Goal: Task Accomplishment & Management: Manage account settings

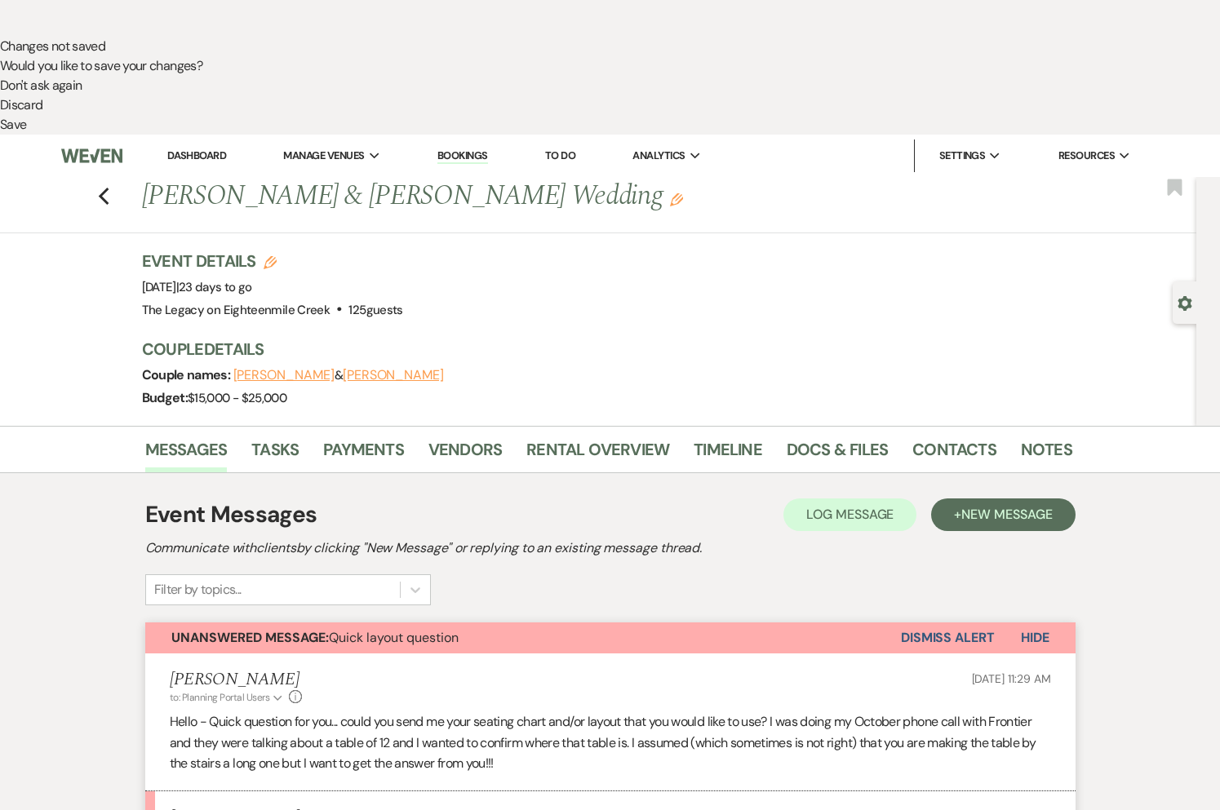
scroll to position [773, 0]
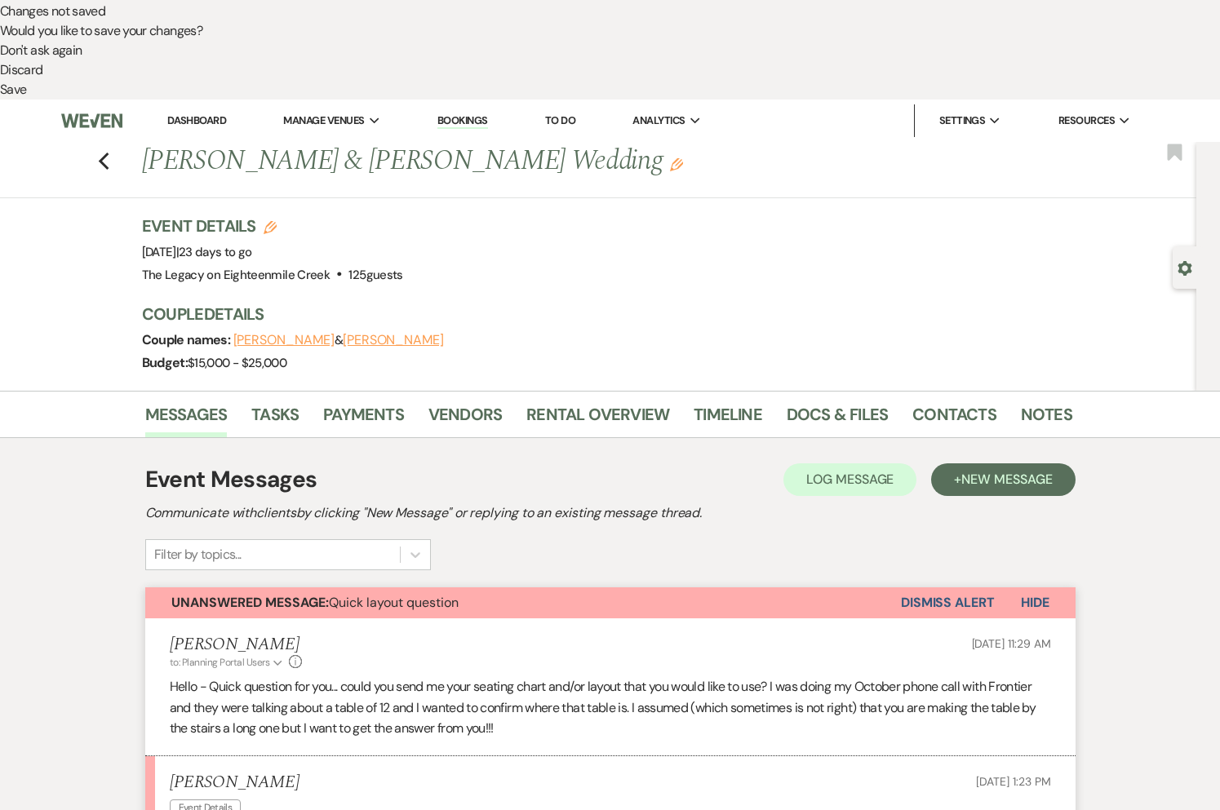
scroll to position [810, 0]
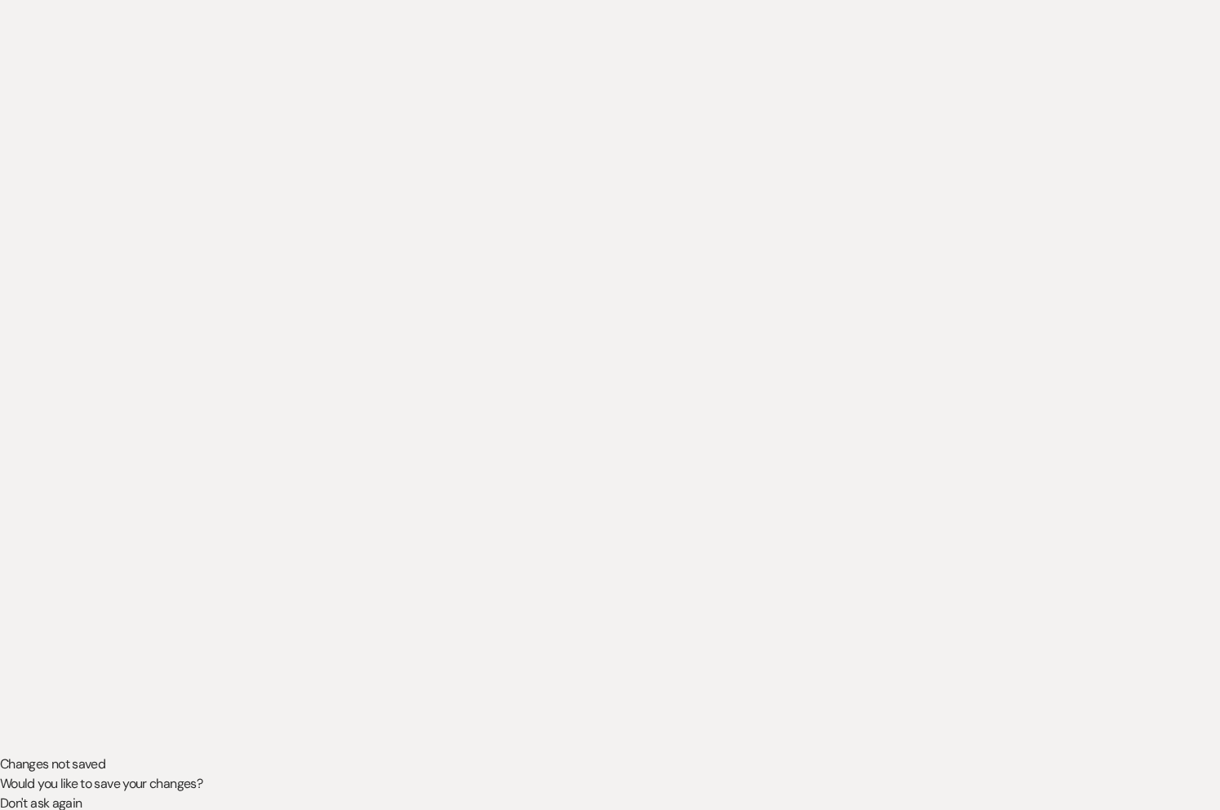
scroll to position [0, 0]
select select "6"
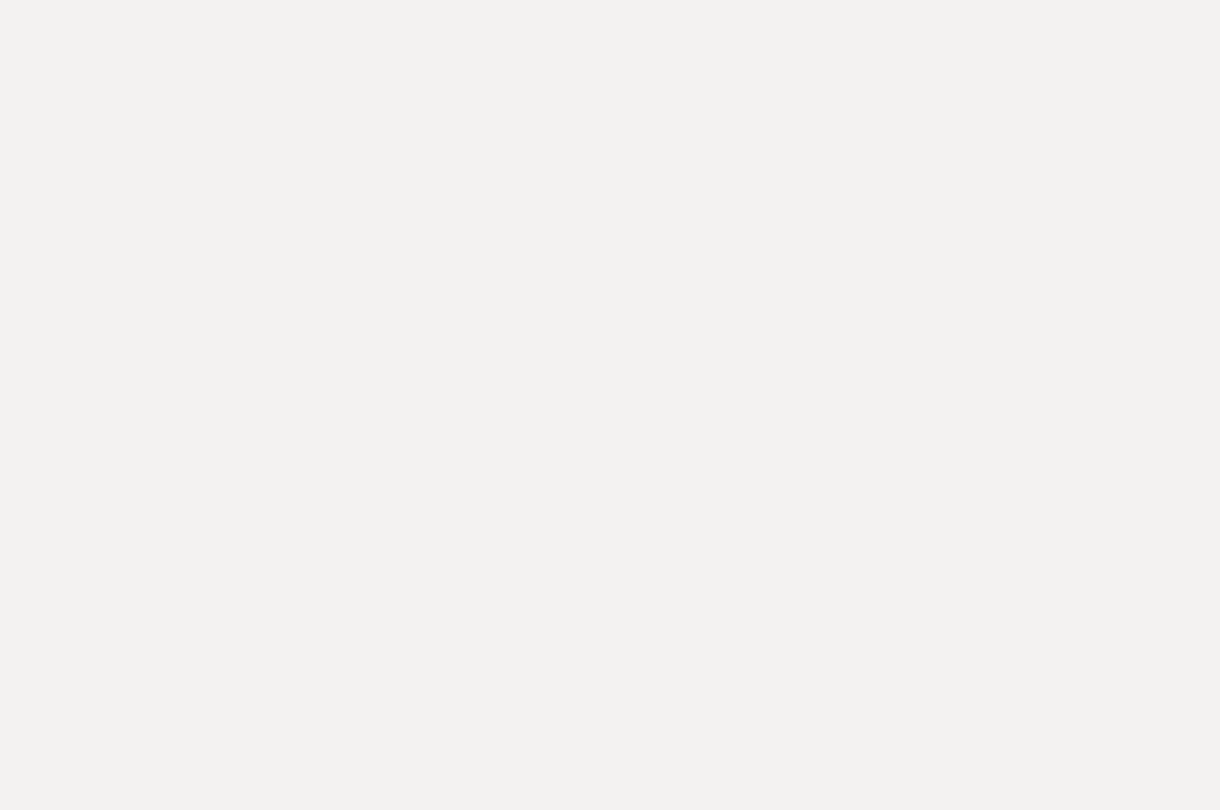
select select "6"
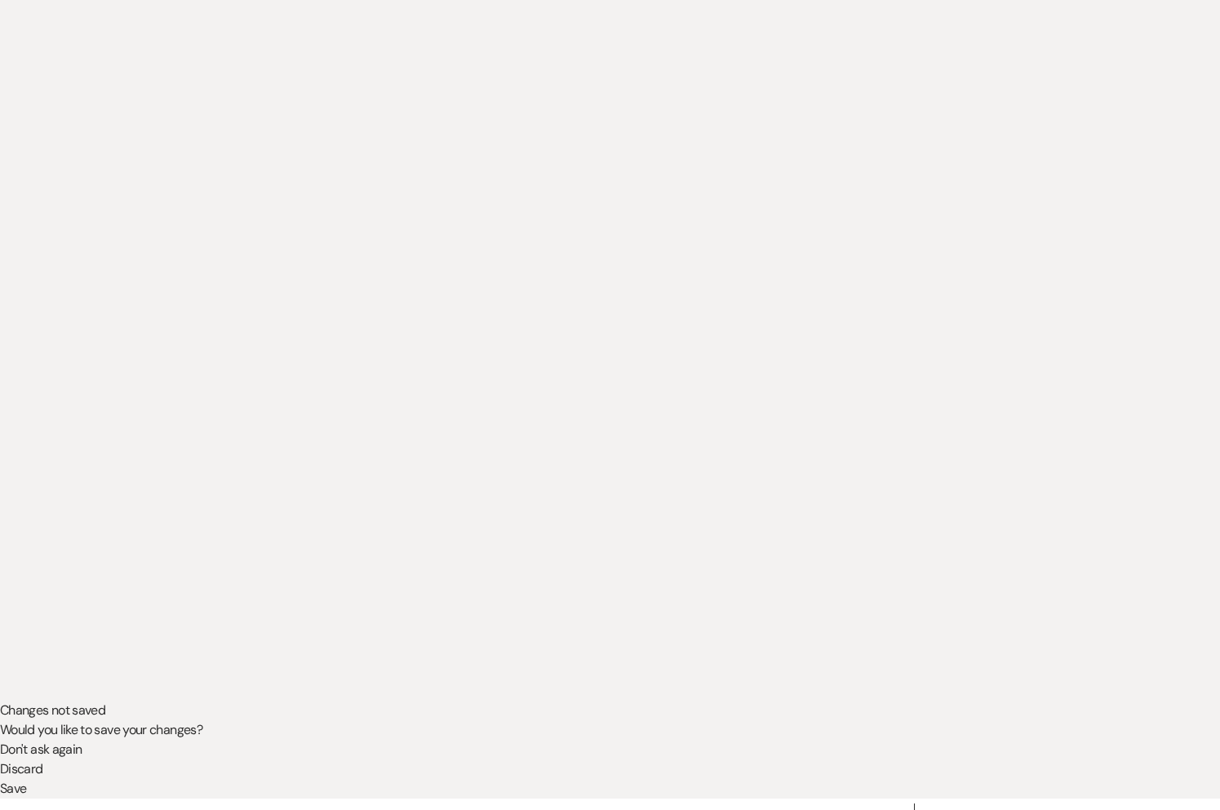
scroll to position [265, 0]
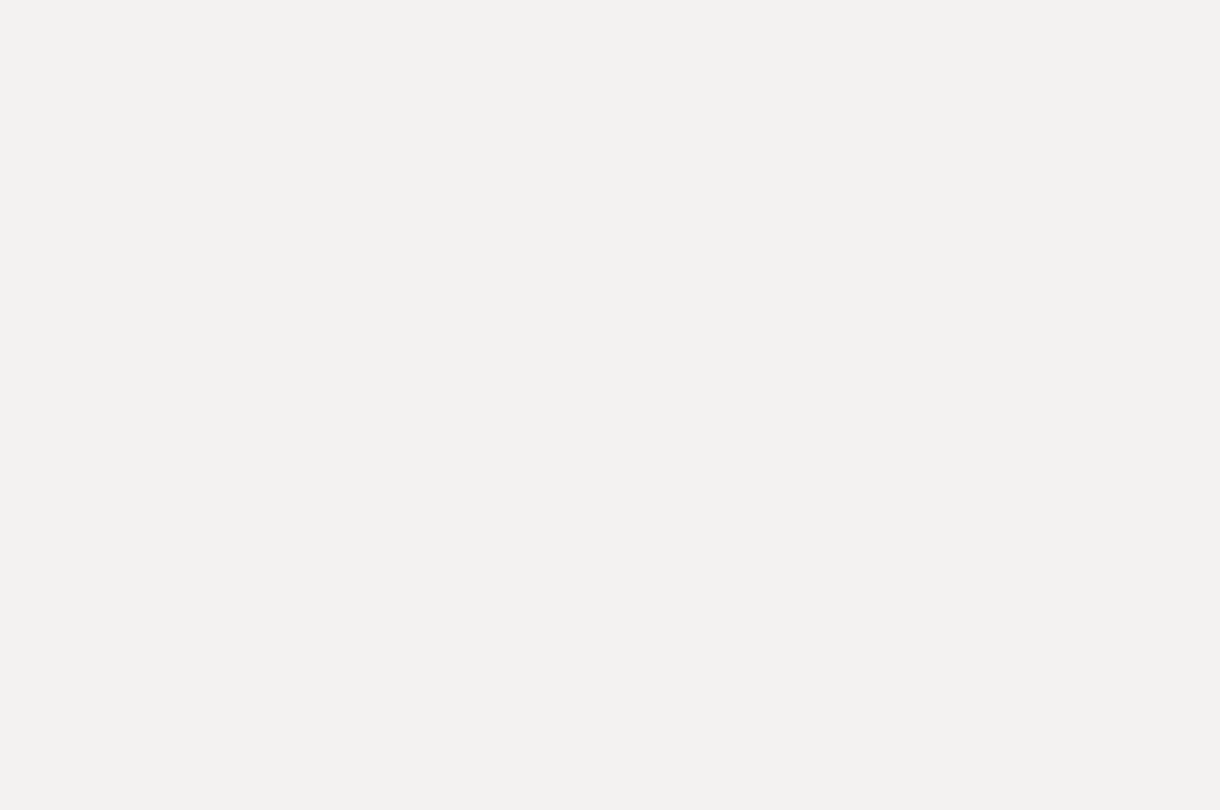
select select "6"
select select "5"
drag, startPoint x: 950, startPoint y: 623, endPoint x: 847, endPoint y: 583, distance: 110.3
drag, startPoint x: 362, startPoint y: 425, endPoint x: 380, endPoint y: 455, distance: 34.9
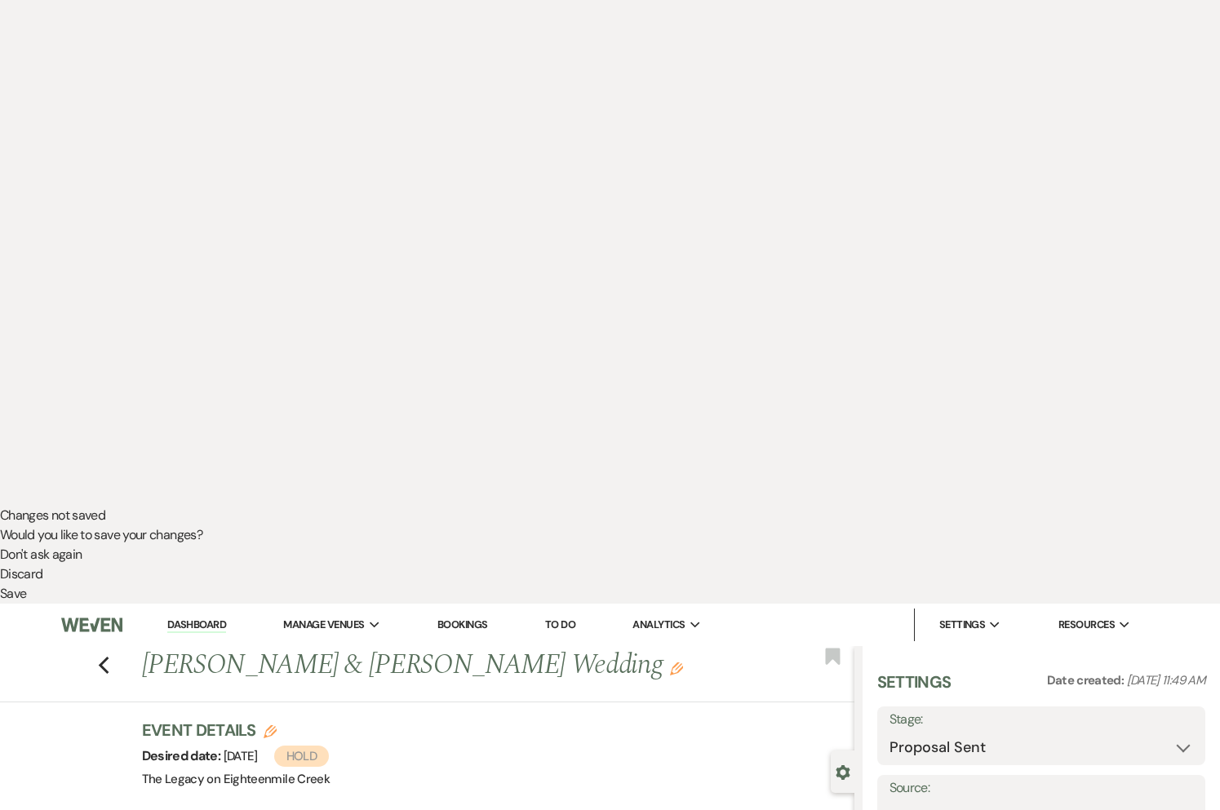
scroll to position [319, 0]
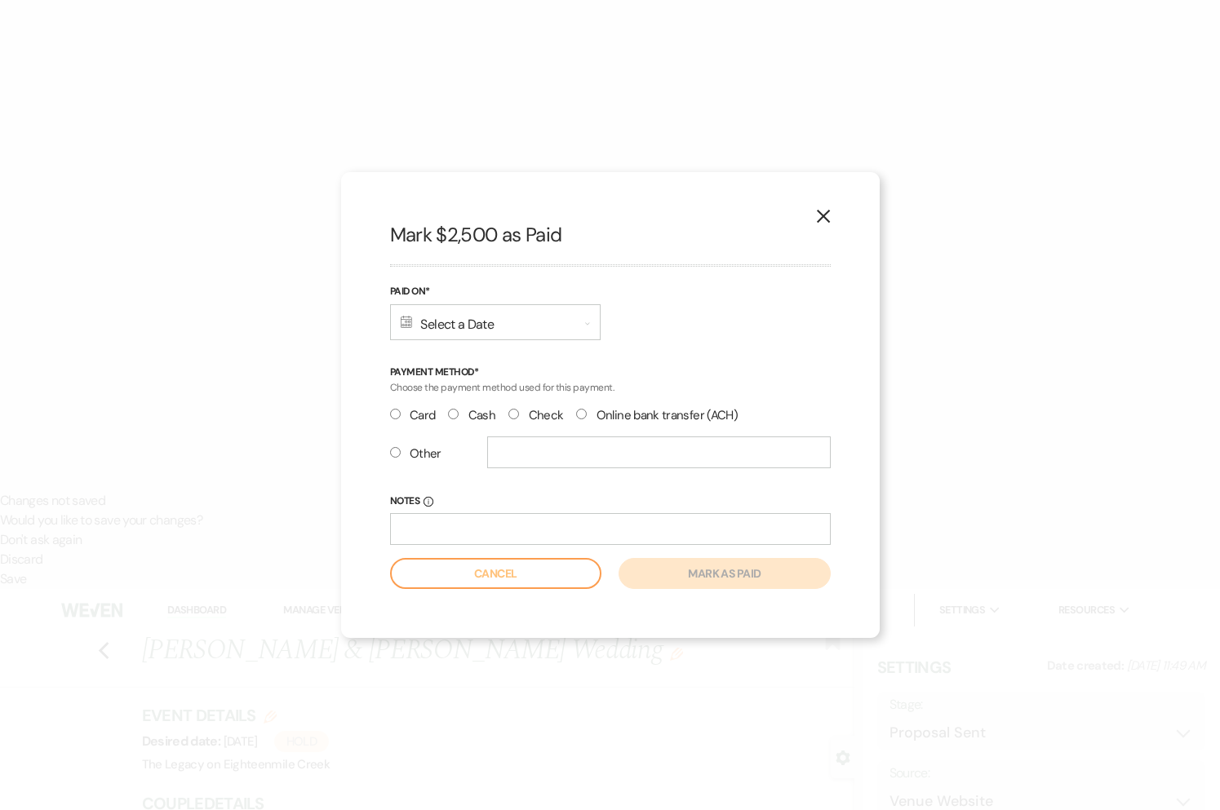
click at [495, 323] on div "Calendar Select a Date Expand" at bounding box center [495, 322] width 211 height 36
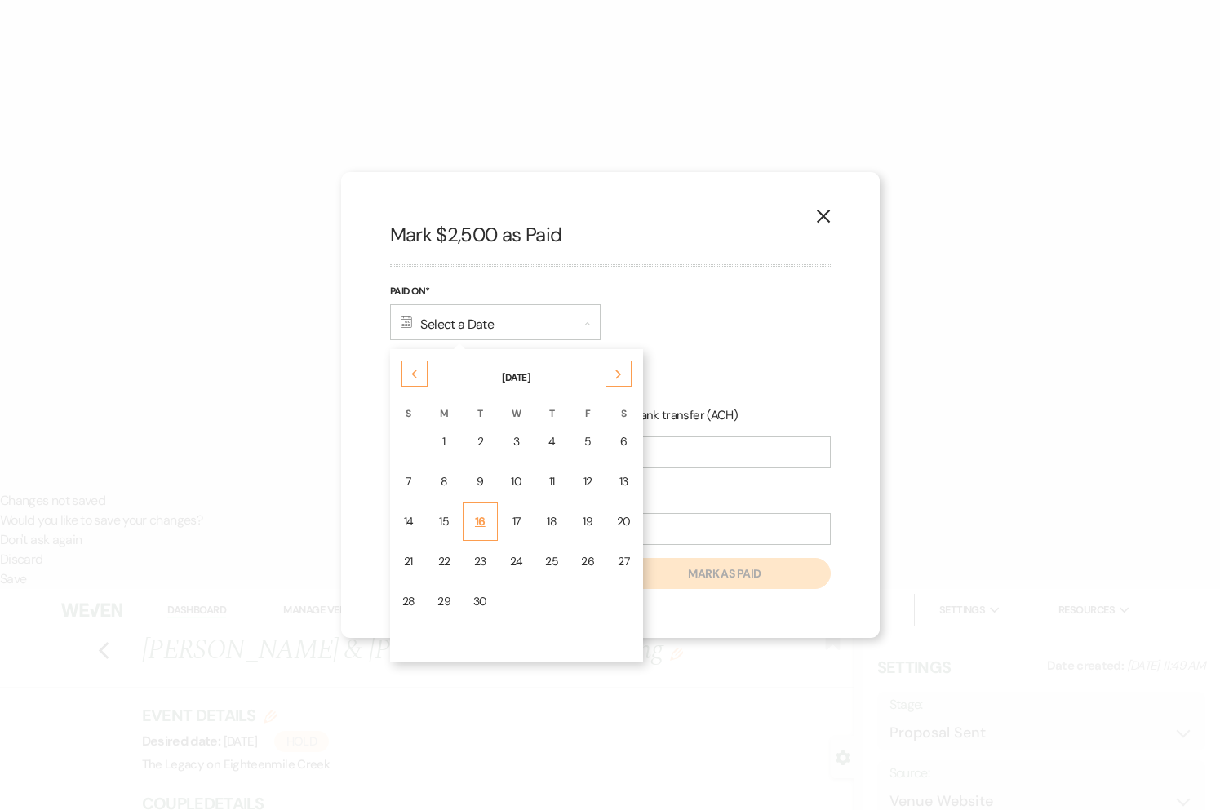
click at [486, 522] on td "16" at bounding box center [480, 522] width 35 height 38
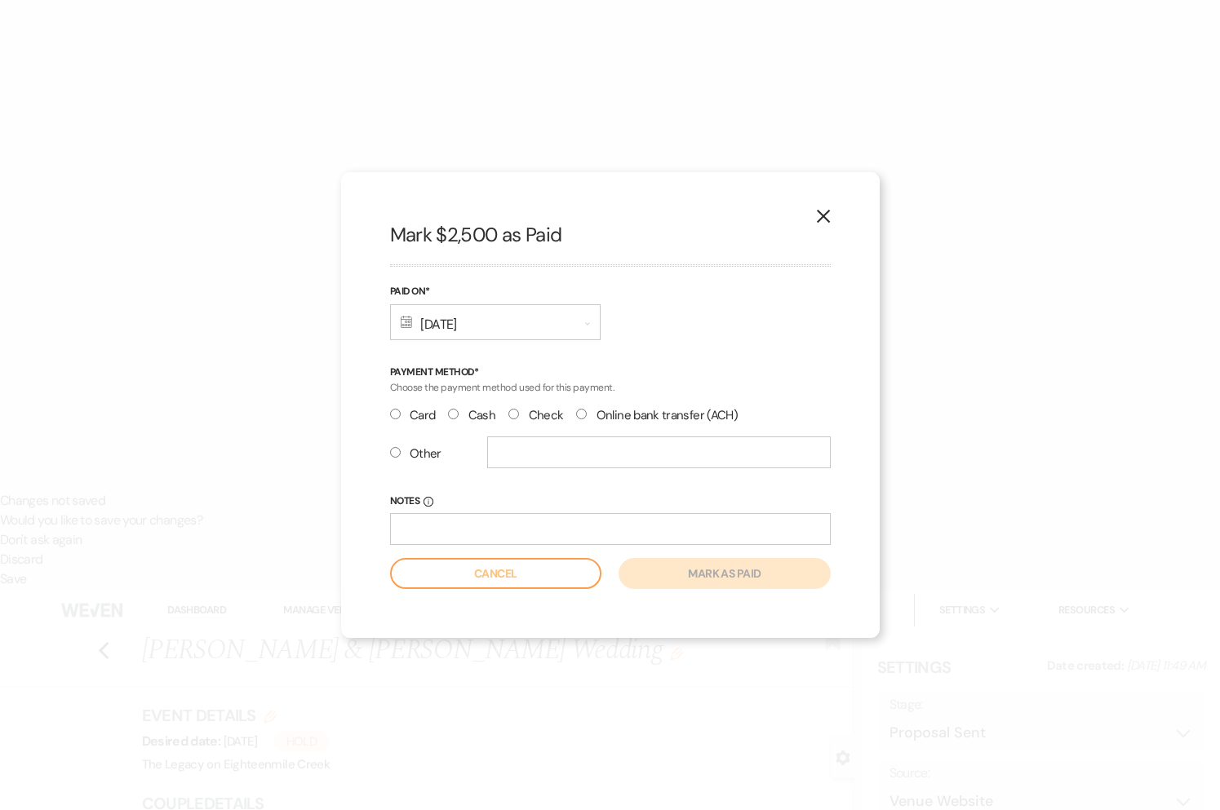
click at [509, 420] on label "Check" at bounding box center [535, 416] width 55 height 22
click at [509, 419] on input "Check" at bounding box center [513, 414] width 11 height 11
radio input "true"
click at [723, 579] on button "Mark as paid" at bounding box center [724, 573] width 211 height 31
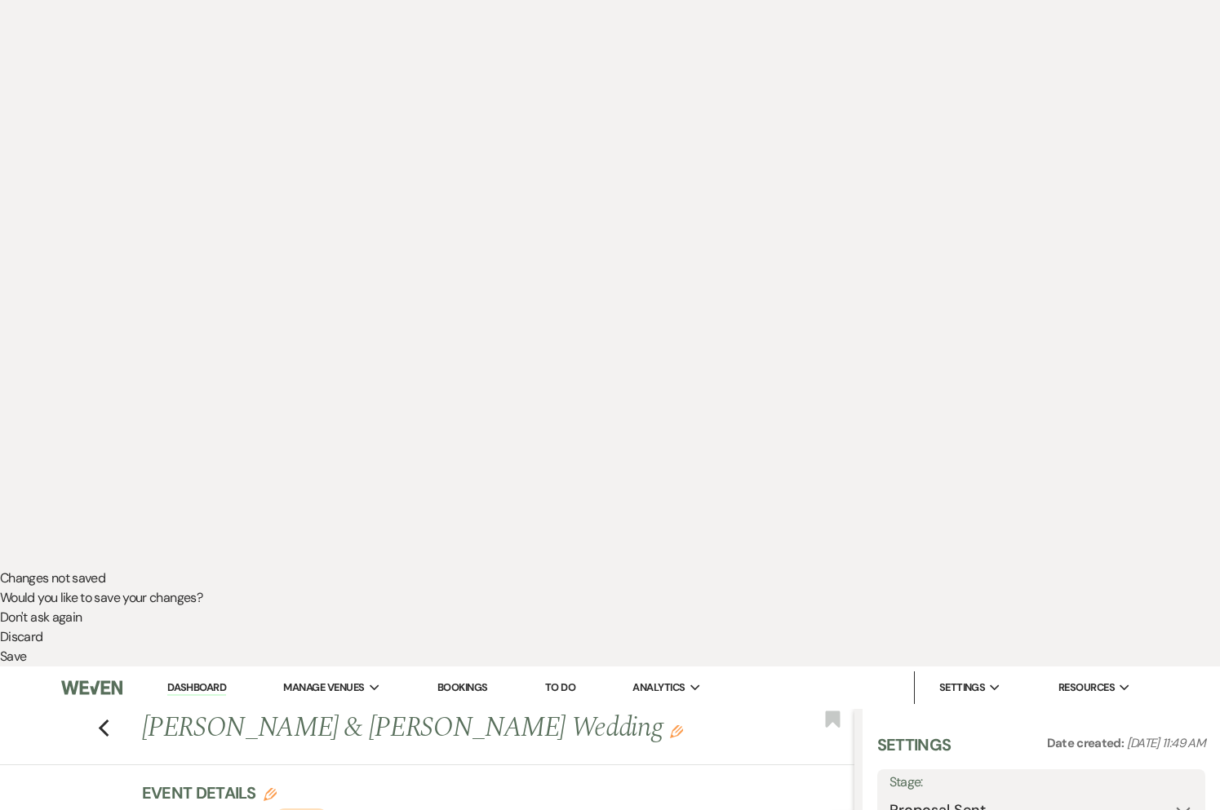
scroll to position [287, 0]
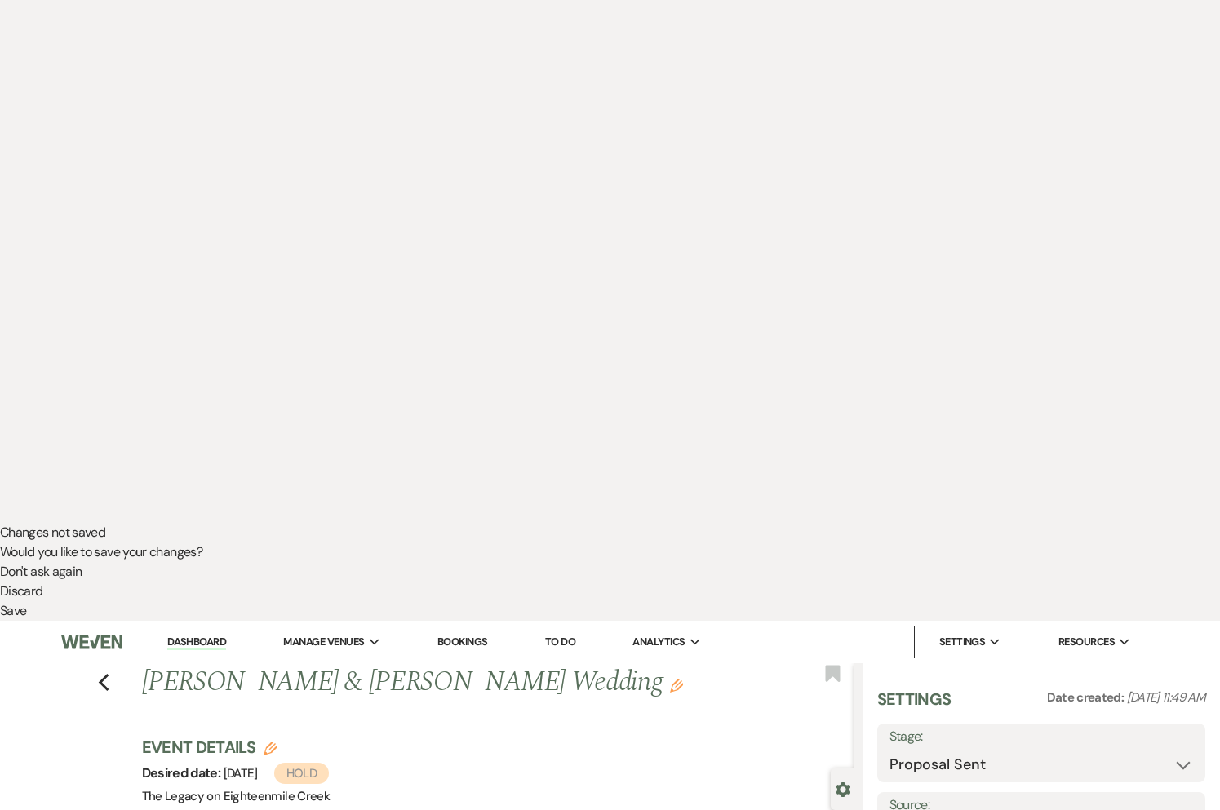
drag, startPoint x: 638, startPoint y: 146, endPoint x: 651, endPoint y: 180, distance: 36.7
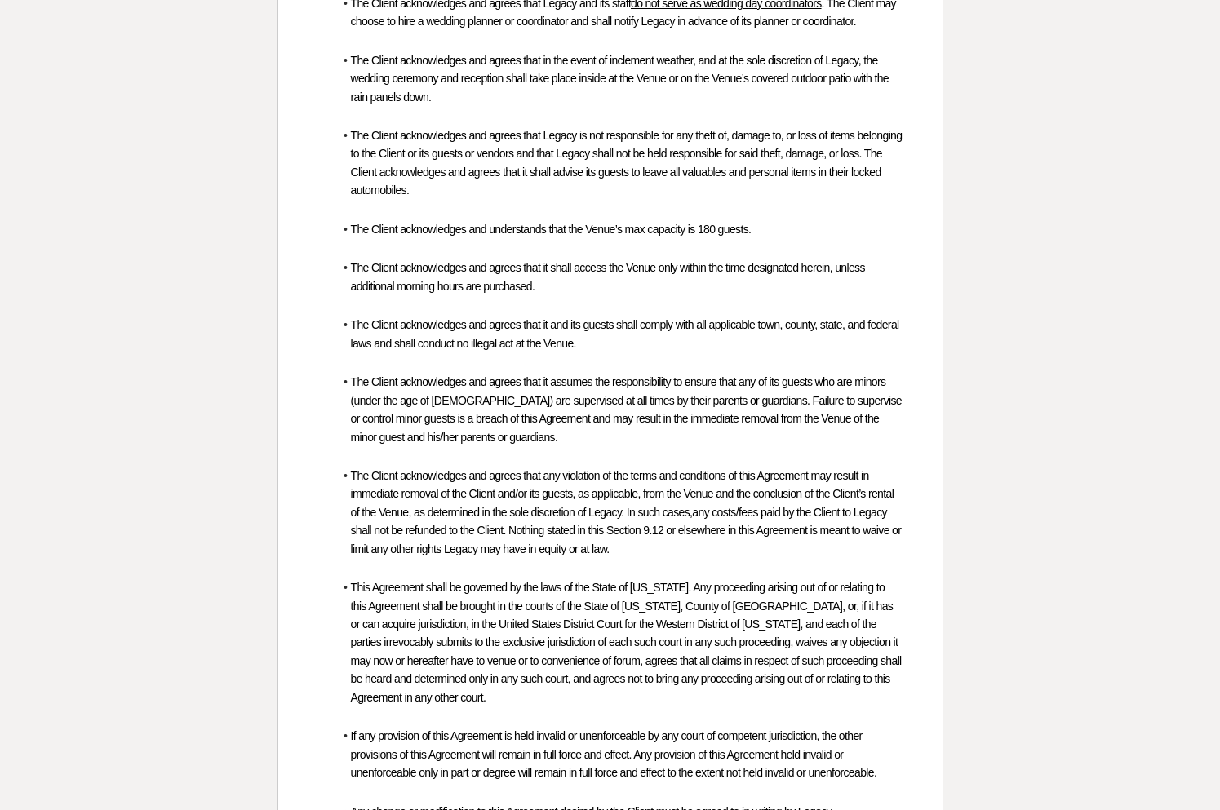
scroll to position [5129, 0]
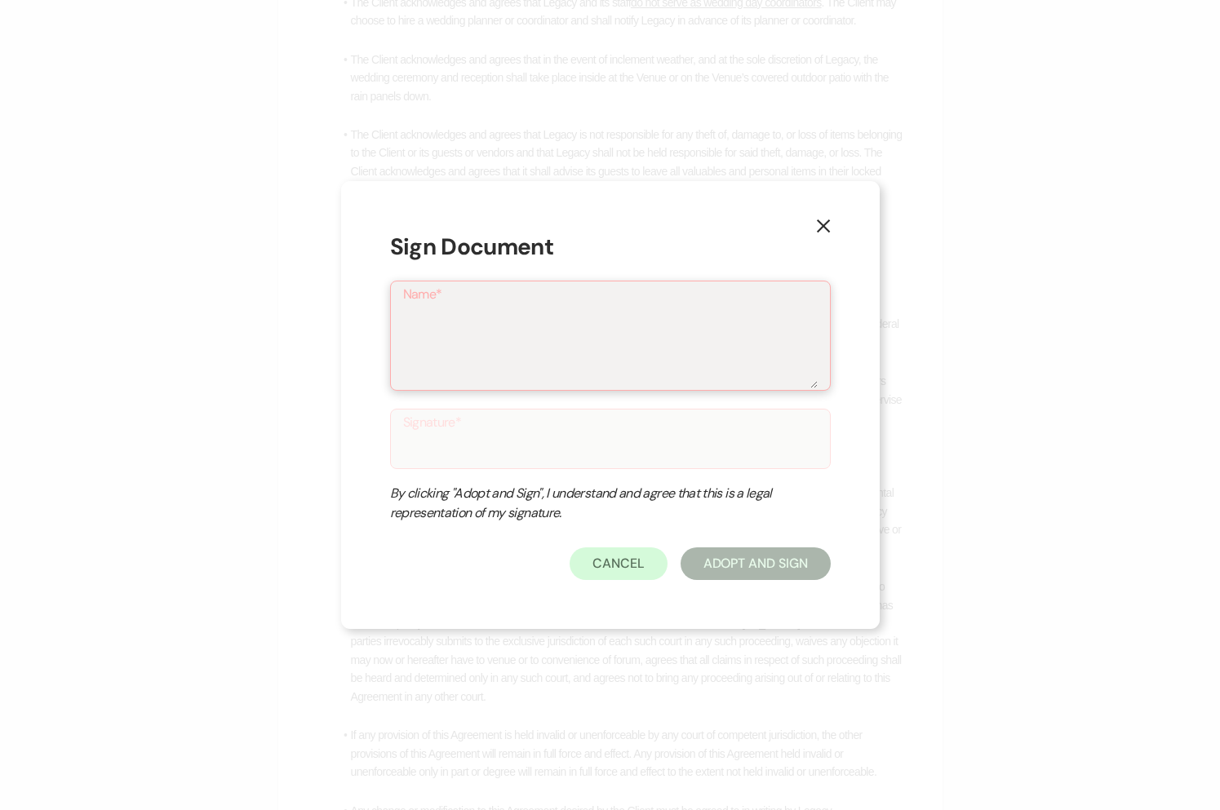
type textarea "B"
type input "B"
type textarea "BR"
type input "BR"
type textarea "BRi"
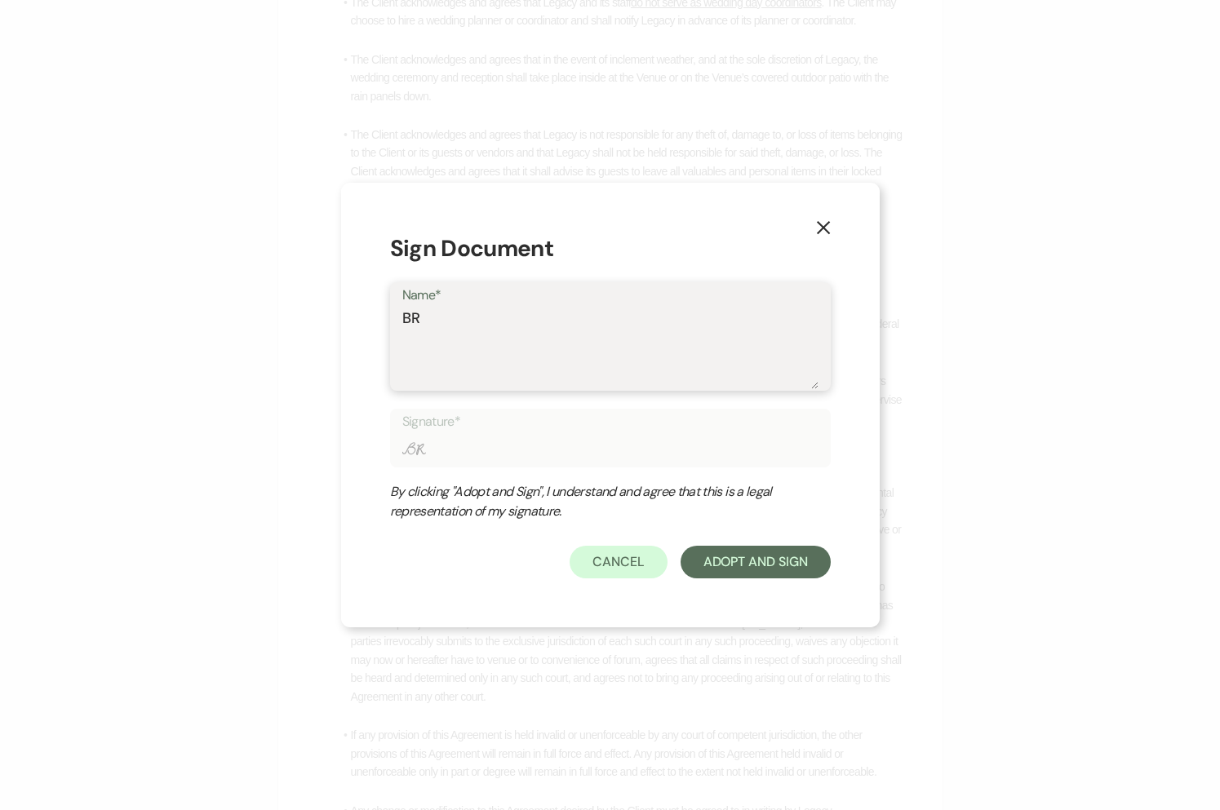
type input "BRi"
type textarea "BRid"
type input "BRid"
type textarea "BRidg"
type input "BRidg"
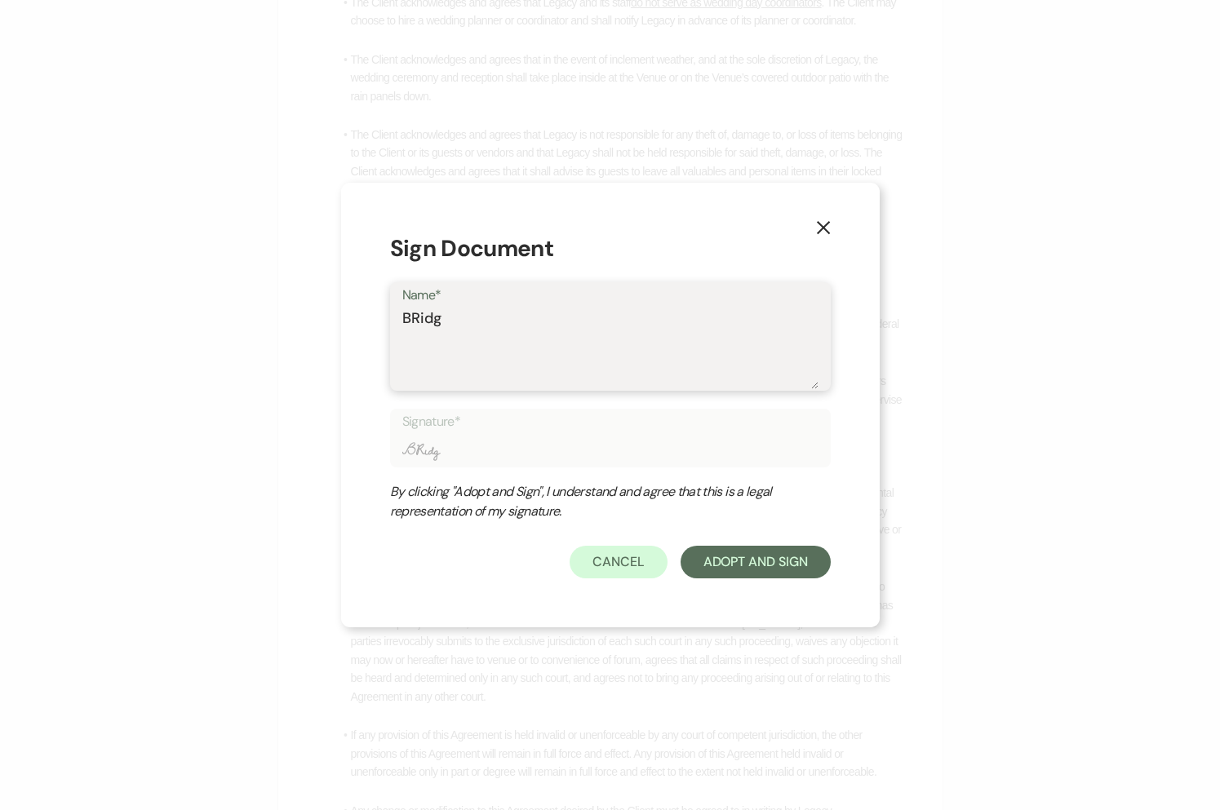
type textarea "BRidge"
type input "BRidge"
type textarea "[PERSON_NAME]"
type input "[PERSON_NAME]"
type textarea "[PERSON_NAME]"
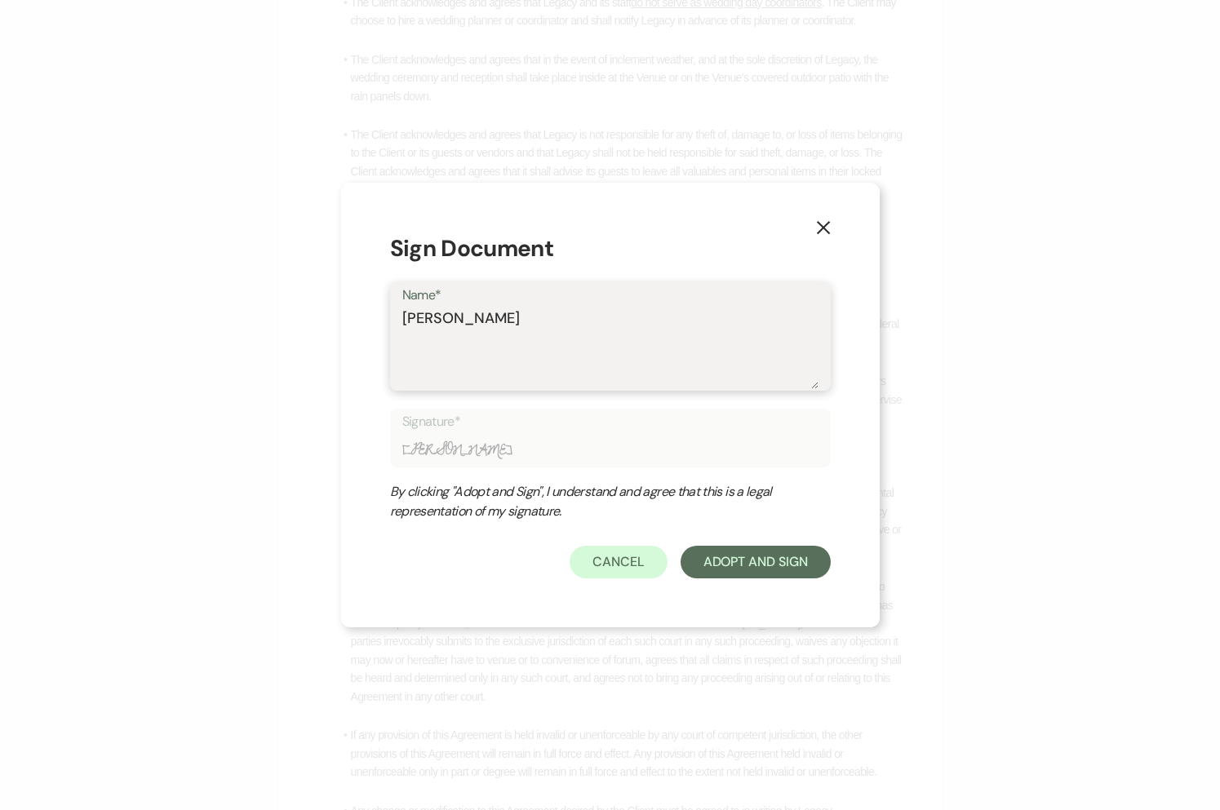
type input "[PERSON_NAME]"
type textarea "[PERSON_NAME]"
type input "[PERSON_NAME]"
type textarea "[PERSON_NAME]"
type input "[PERSON_NAME]"
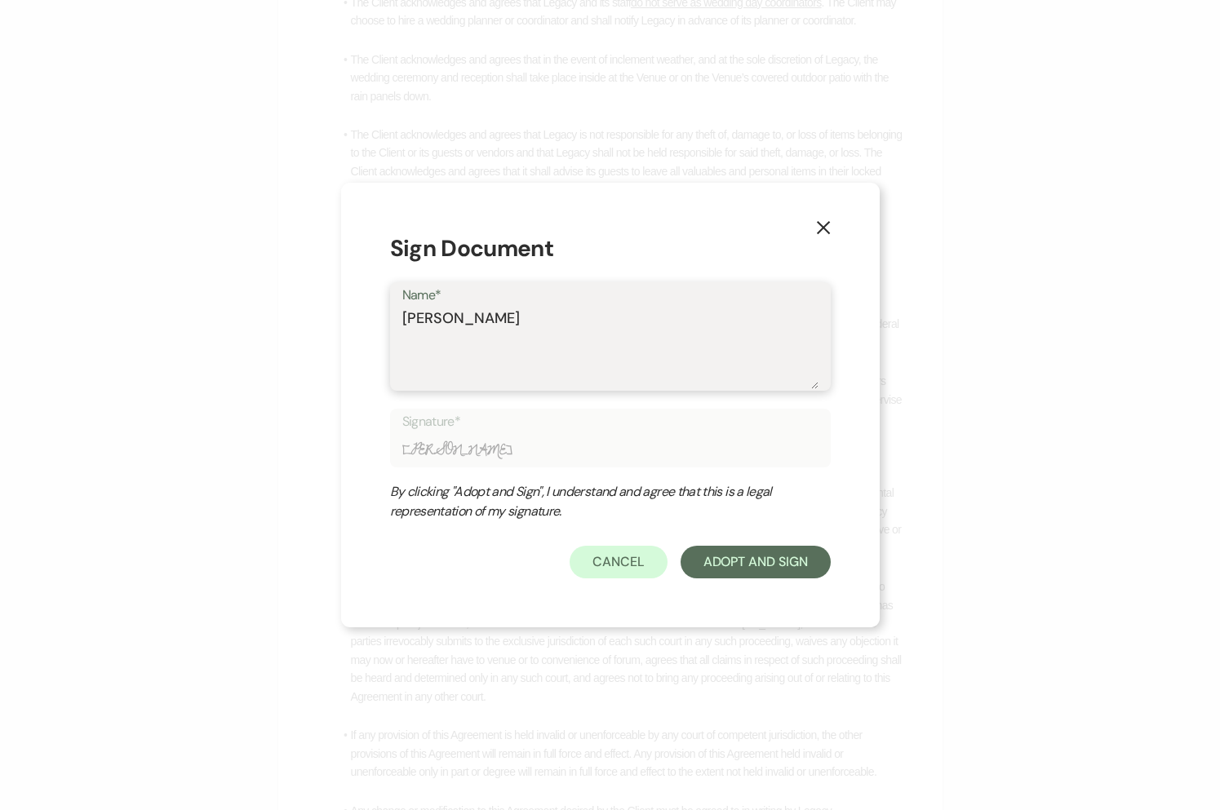
type textarea "[PERSON_NAME] P"
type input "[PERSON_NAME] P"
type textarea "[PERSON_NAME] Pr"
type input "[PERSON_NAME] Pr"
type textarea "[PERSON_NAME] P"
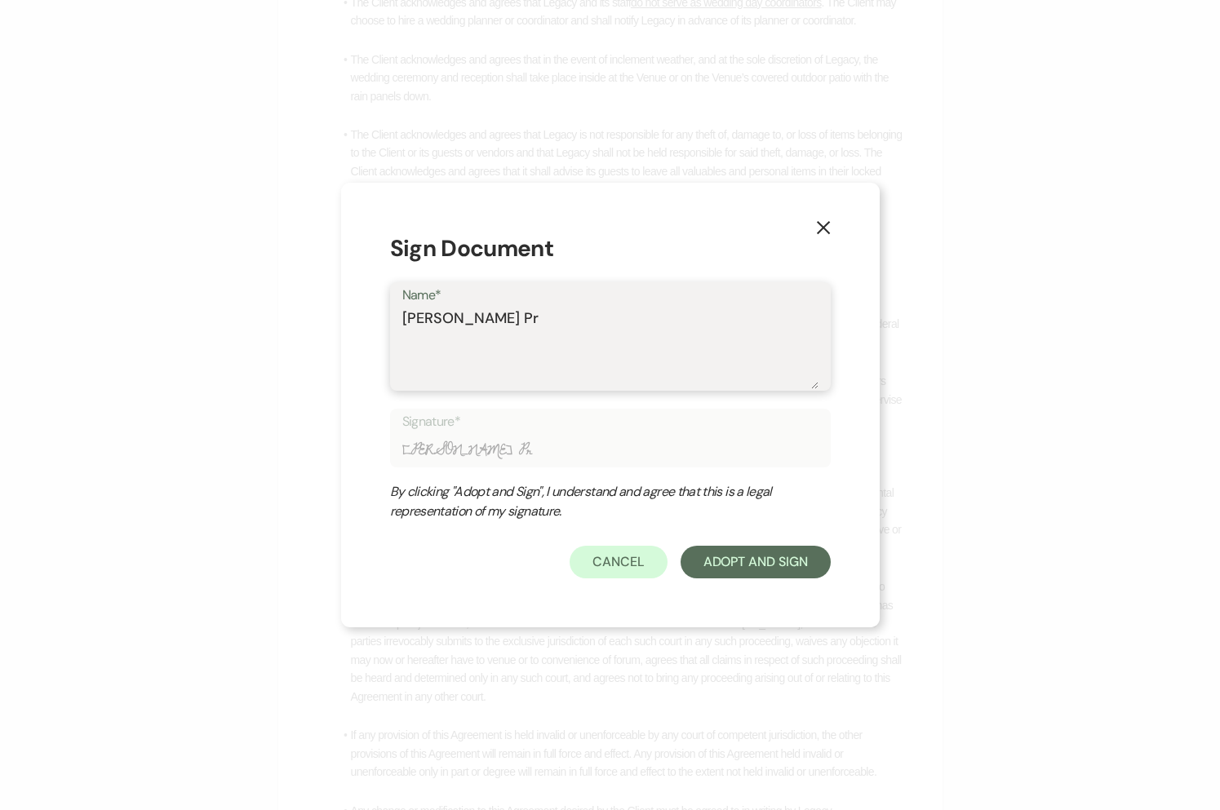
type input "[PERSON_NAME] P"
type textarea "[PERSON_NAME]"
type input "[PERSON_NAME]"
type textarea "[PERSON_NAME]"
type input "[PERSON_NAME]"
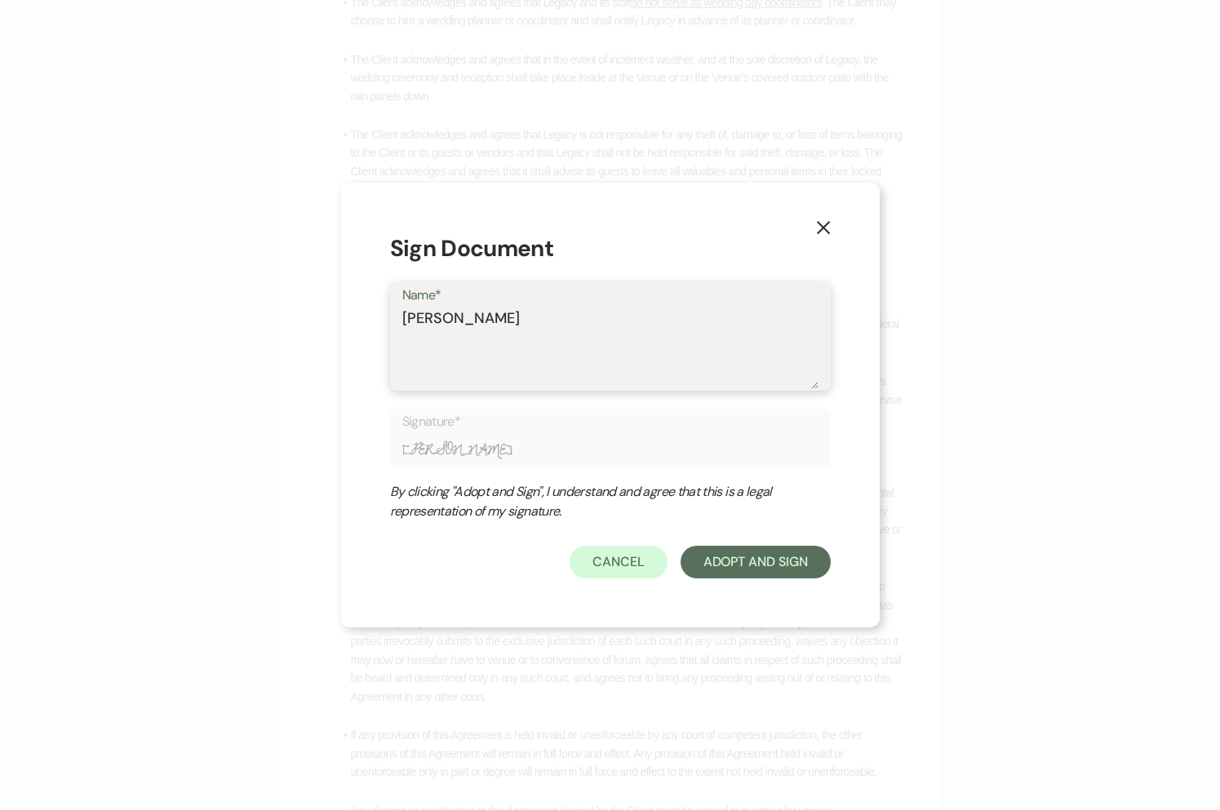
type textarea "[PERSON_NAME]"
type input "[PERSON_NAME]"
type textarea "[PERSON_NAME]"
type input "[PERSON_NAME]"
type textarea "BRidge"
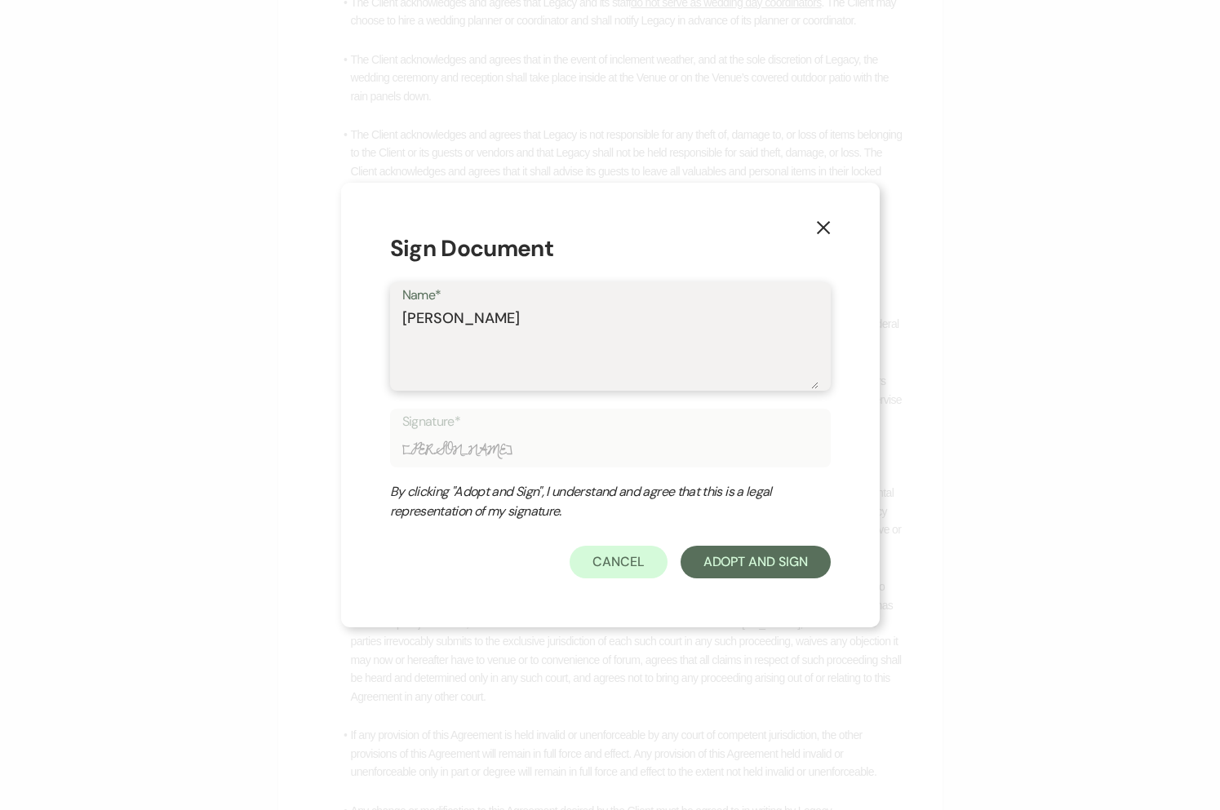
type input "BRidge"
type textarea "BRidg"
type input "BRidg"
type textarea "BRid"
type input "BRid"
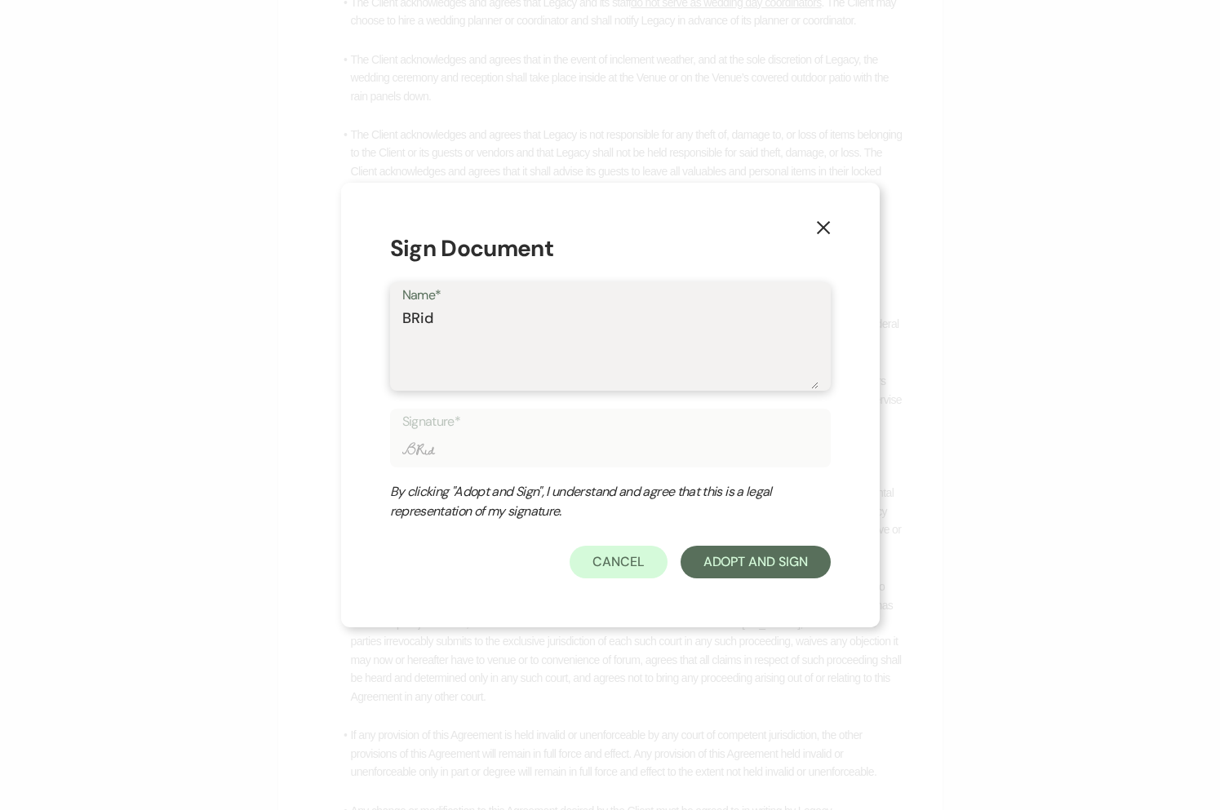
type textarea "BRi"
type input "BRi"
type textarea "BR"
type input "BR"
type textarea "B"
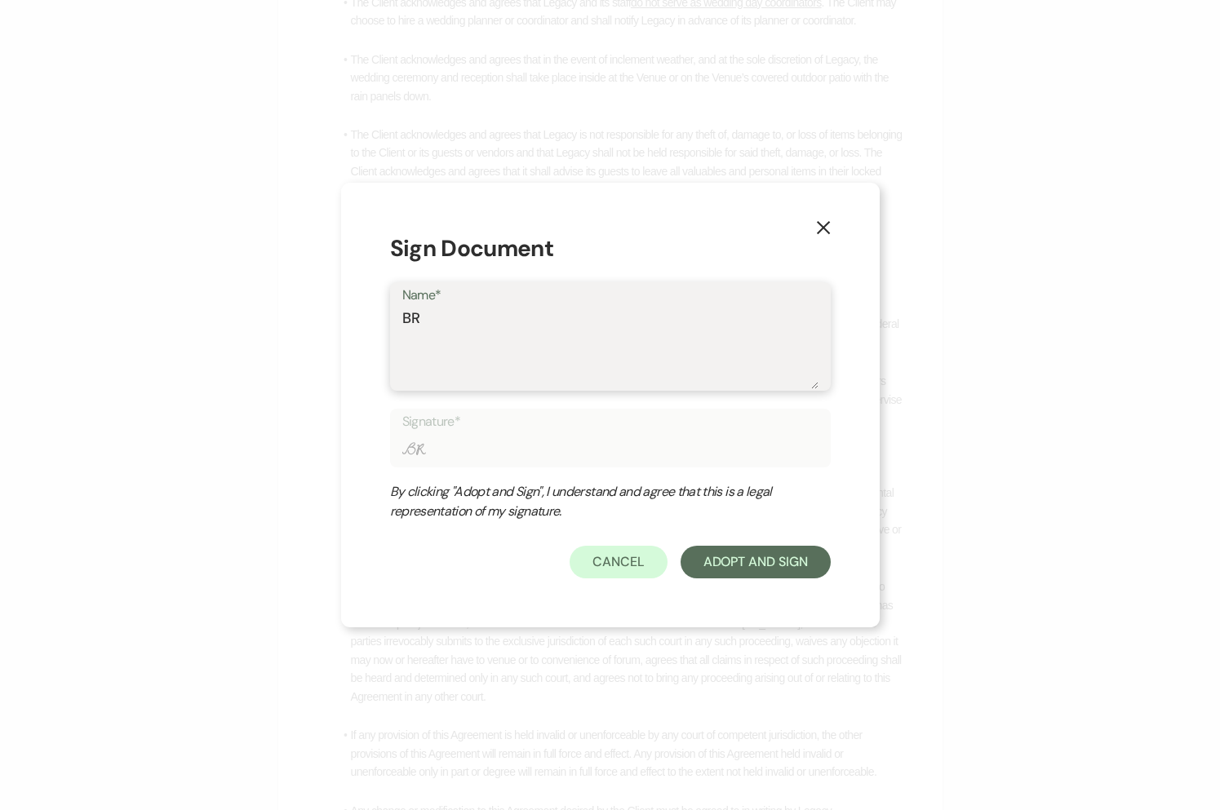
type input "B"
type textarea "Br"
type input "Br"
type textarea "Bri"
type input "Bri"
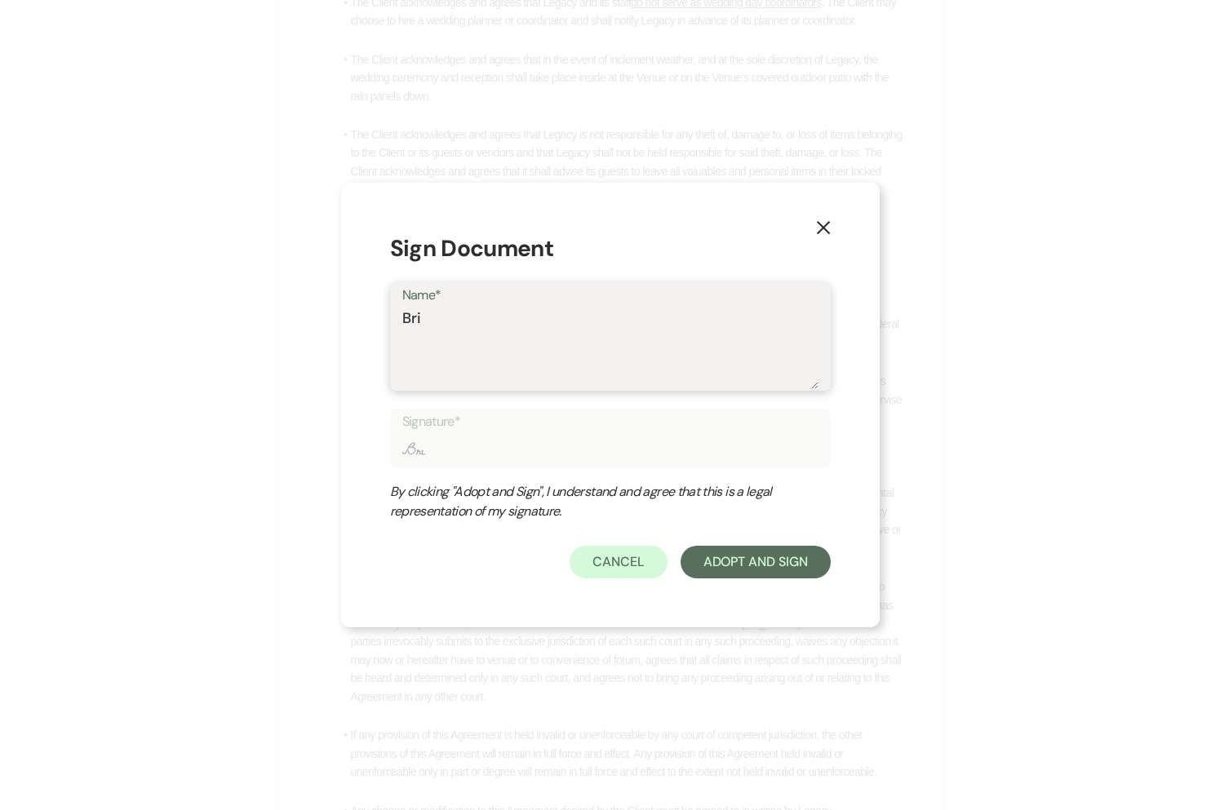
type textarea "Brid"
type input "Brid"
type textarea "Bridg"
type input "Bridg"
type textarea "Bridge"
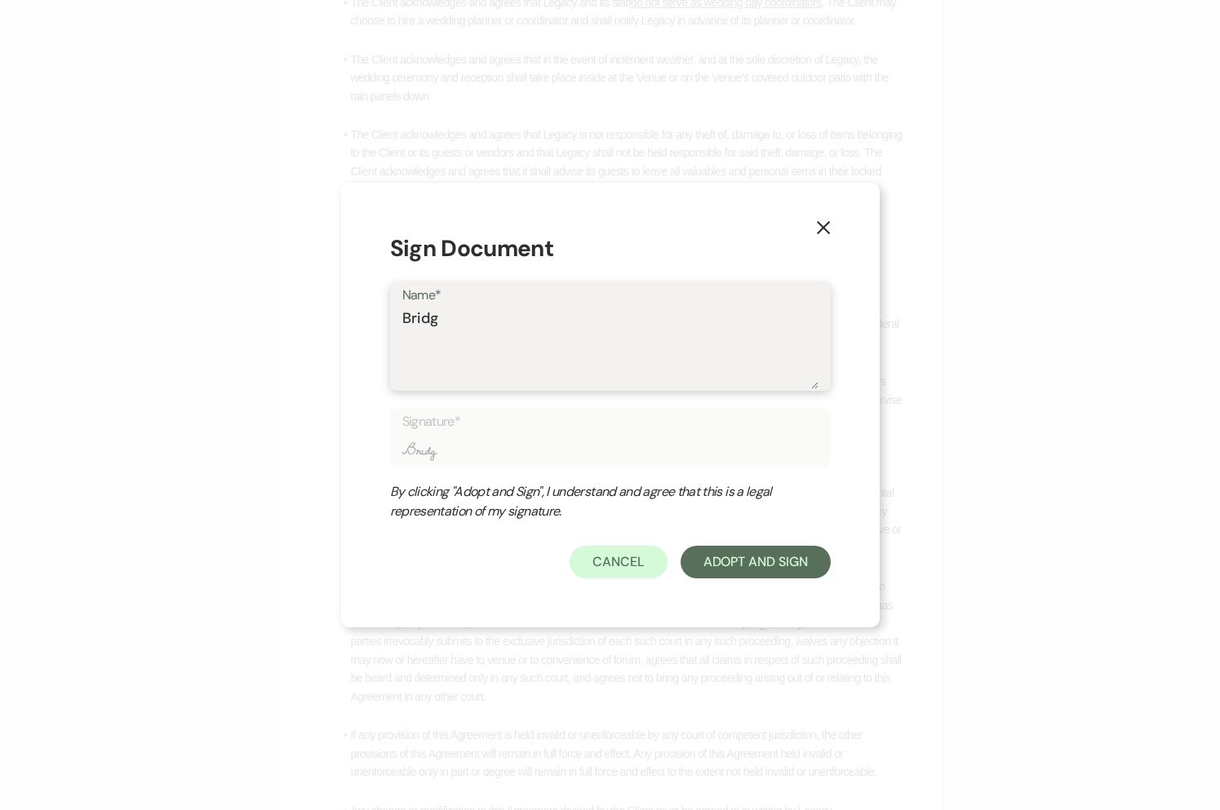
type input "Bridge"
type textarea "[PERSON_NAME]"
type input "[PERSON_NAME]"
type textarea "[PERSON_NAME]"
type input "[PERSON_NAME]"
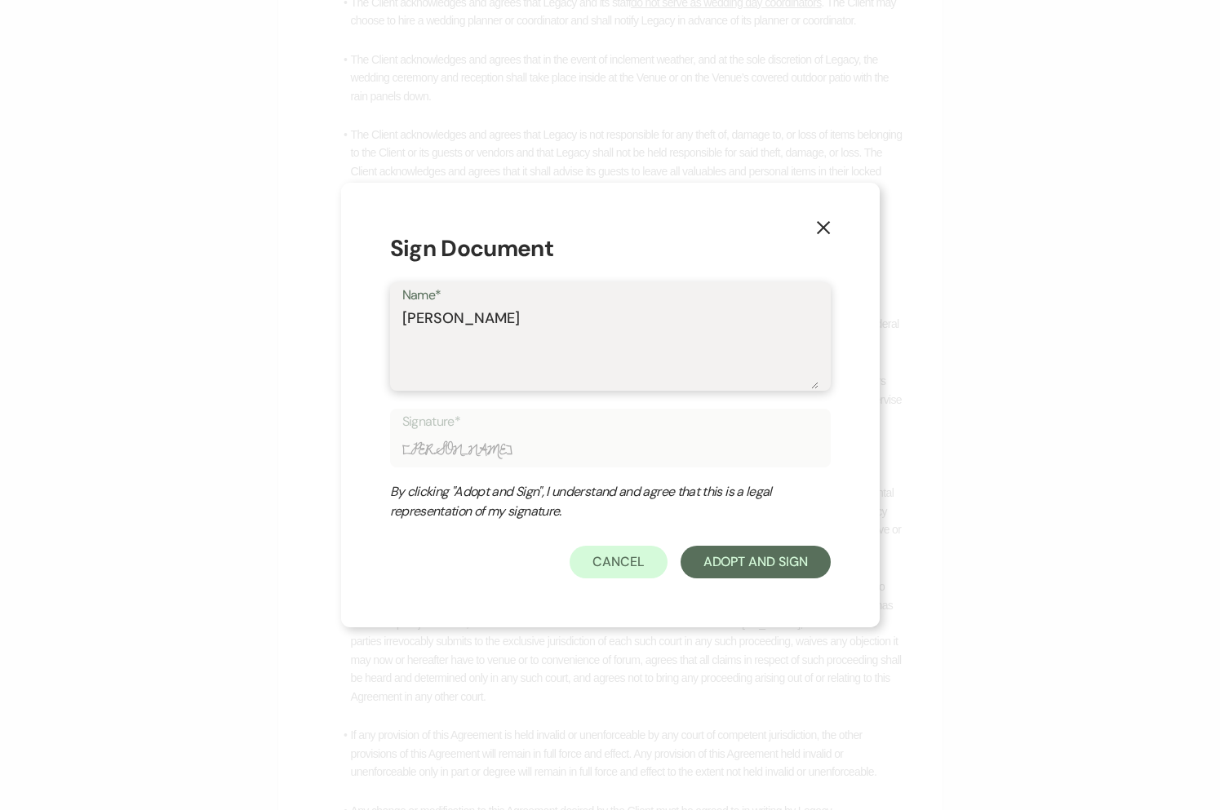
type textarea "[PERSON_NAME]"
type input "[PERSON_NAME]"
type textarea "[PERSON_NAME]"
type input "[PERSON_NAME]"
type textarea "[PERSON_NAME]"
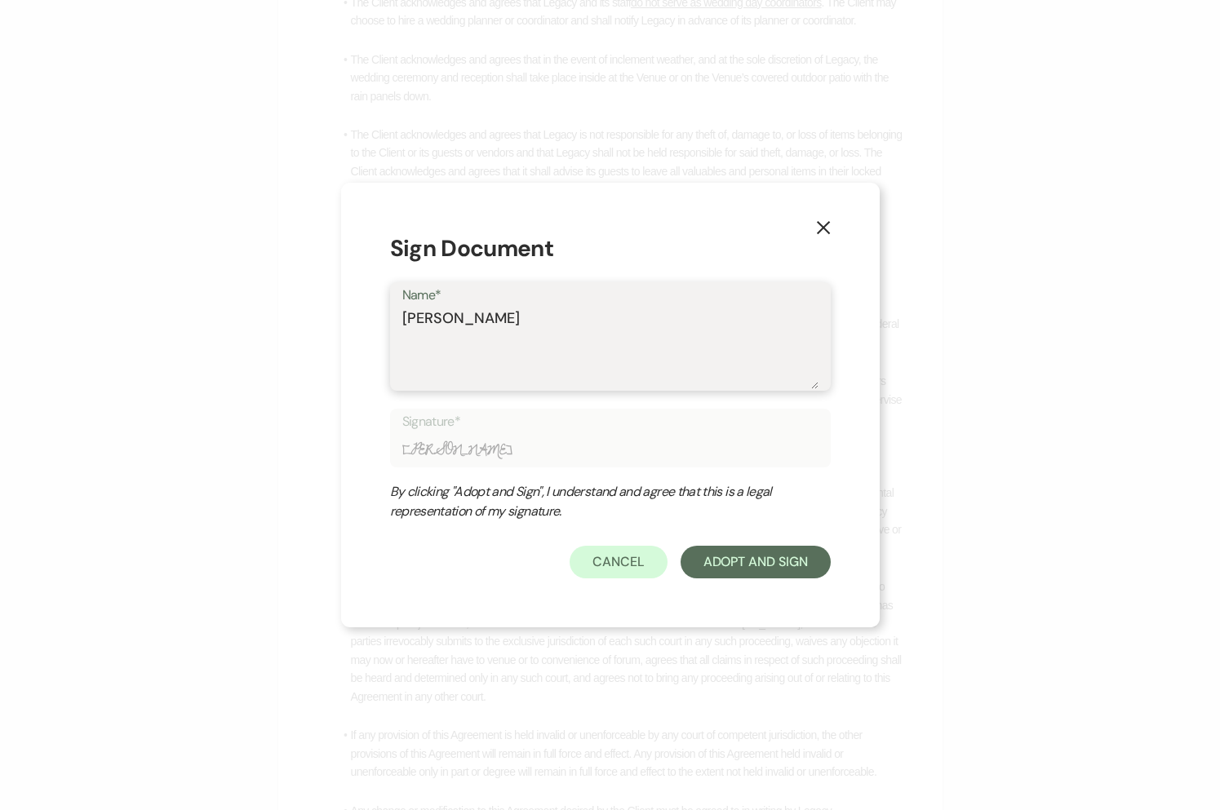
type input "[PERSON_NAME]"
type textarea "[PERSON_NAME]"
type input "[PERSON_NAME]"
type textarea "[PERSON_NAME]"
type input "[PERSON_NAME]"
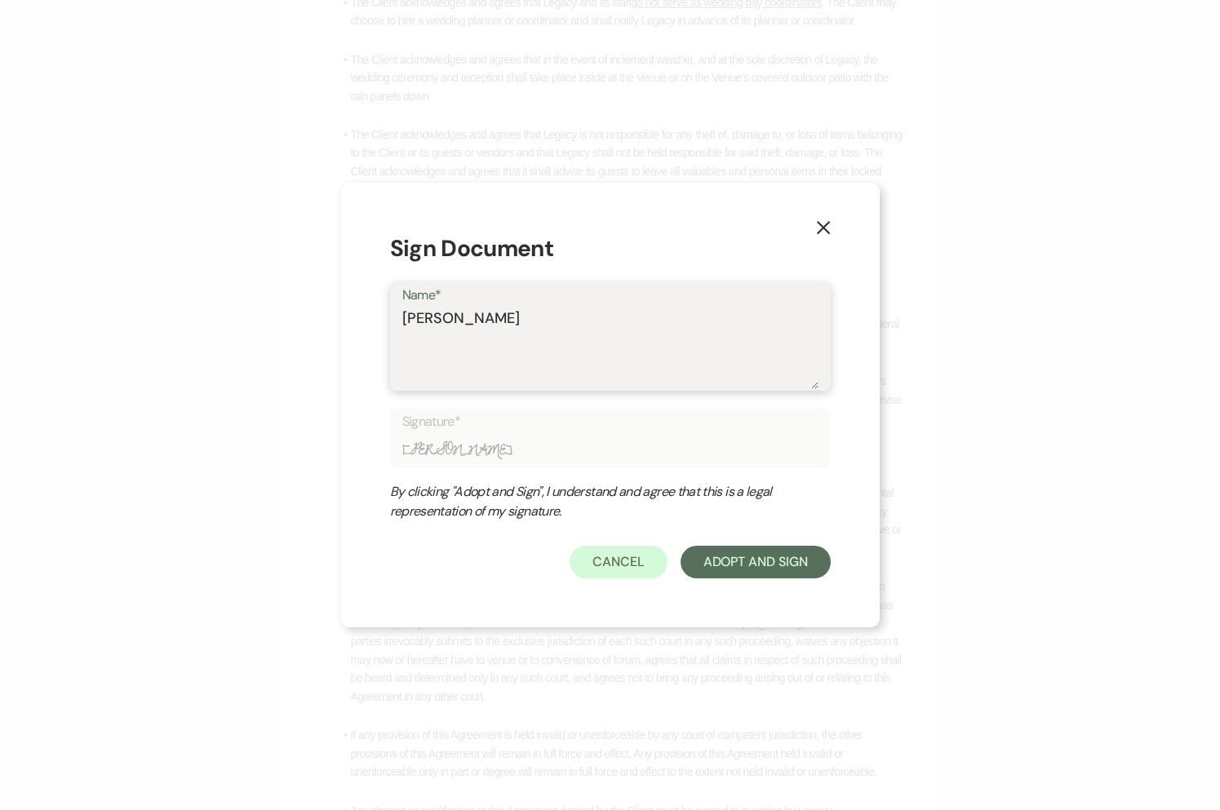
type textarea "[PERSON_NAME]"
type input "[PERSON_NAME]"
type textarea "[PERSON_NAME]"
click at [752, 557] on button "Adopt And Sign" at bounding box center [756, 562] width 150 height 33
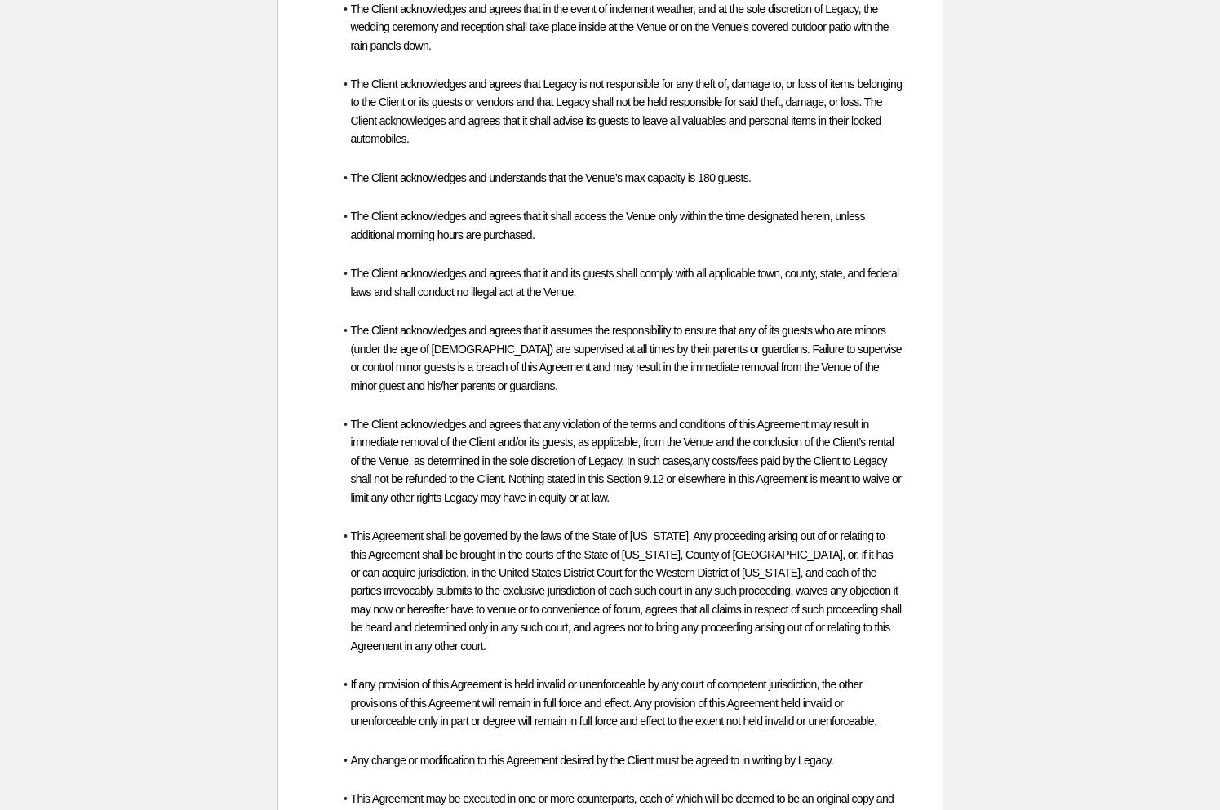
scroll to position [5197, 0]
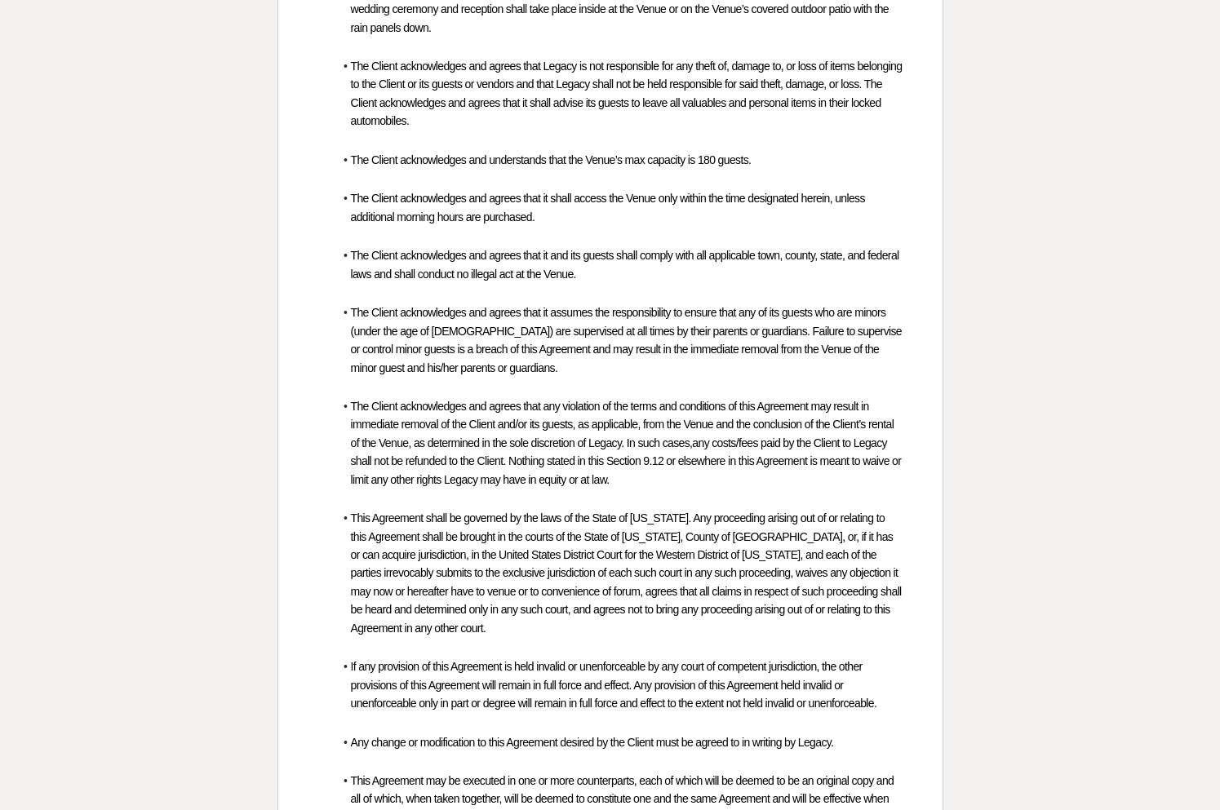
drag, startPoint x: 288, startPoint y: 637, endPoint x: 291, endPoint y: 673, distance: 36.1
drag, startPoint x: 281, startPoint y: 637, endPoint x: 282, endPoint y: 657, distance: 20.5
checkbox input "true"
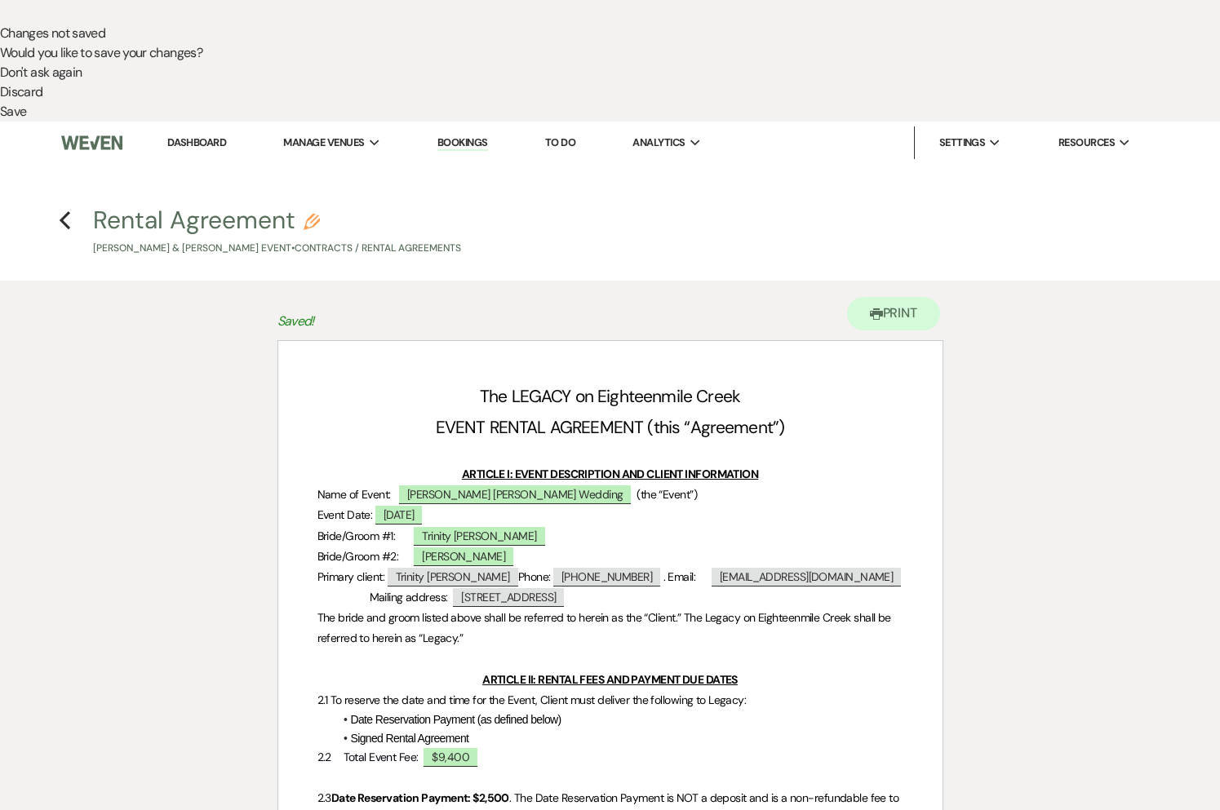
scroll to position [0, 0]
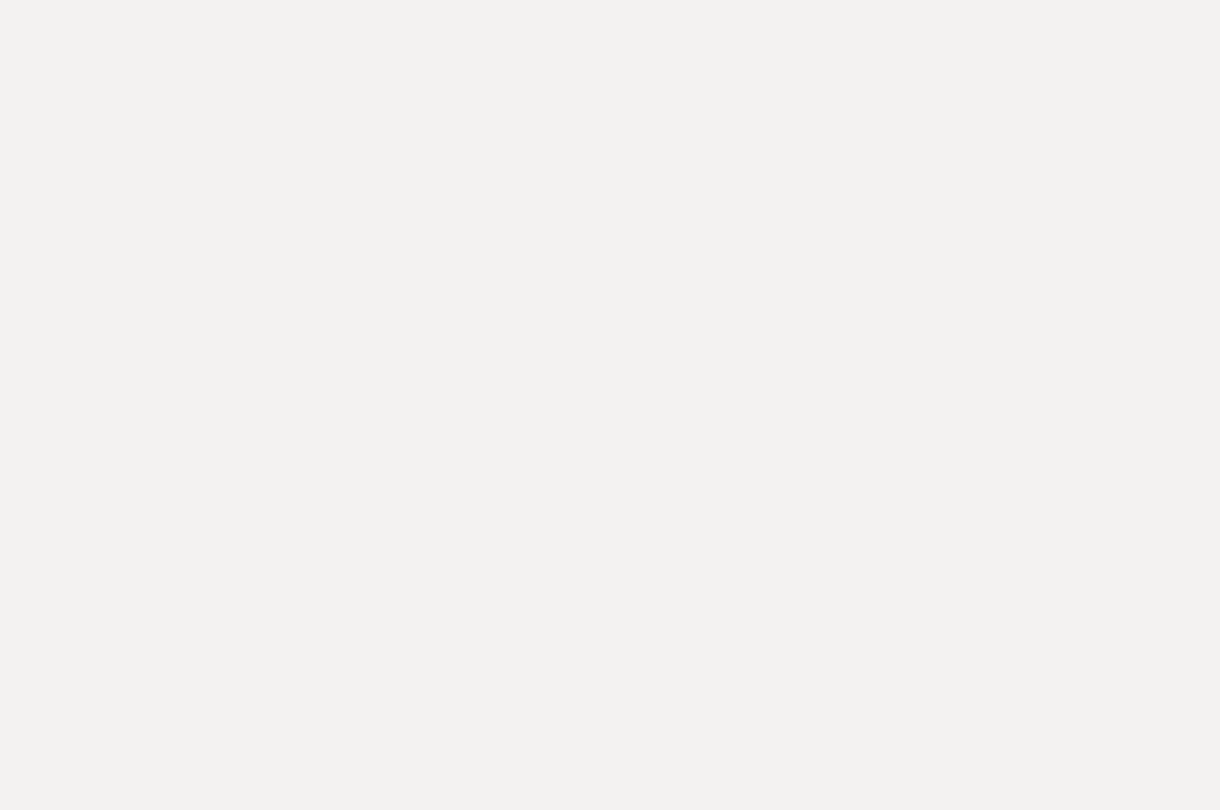
select select "6"
select select "5"
select select "7"
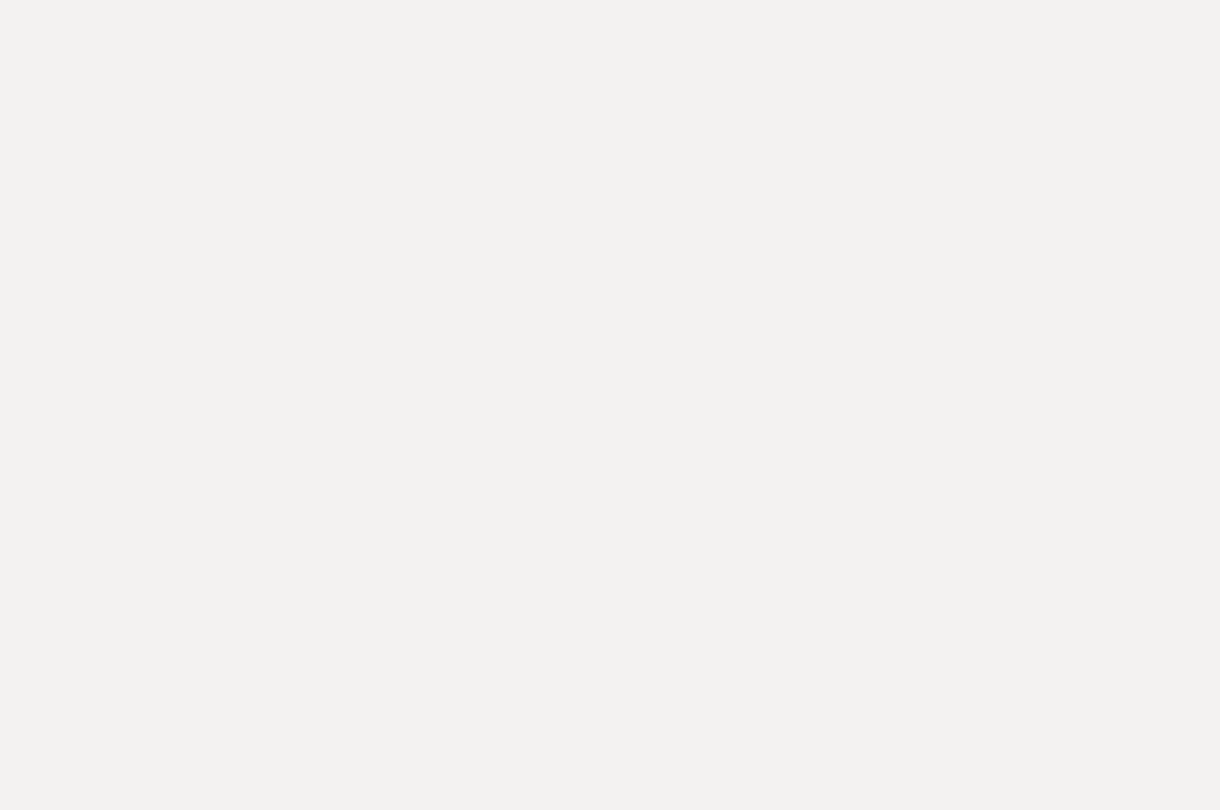
select select "1"
select select "532"
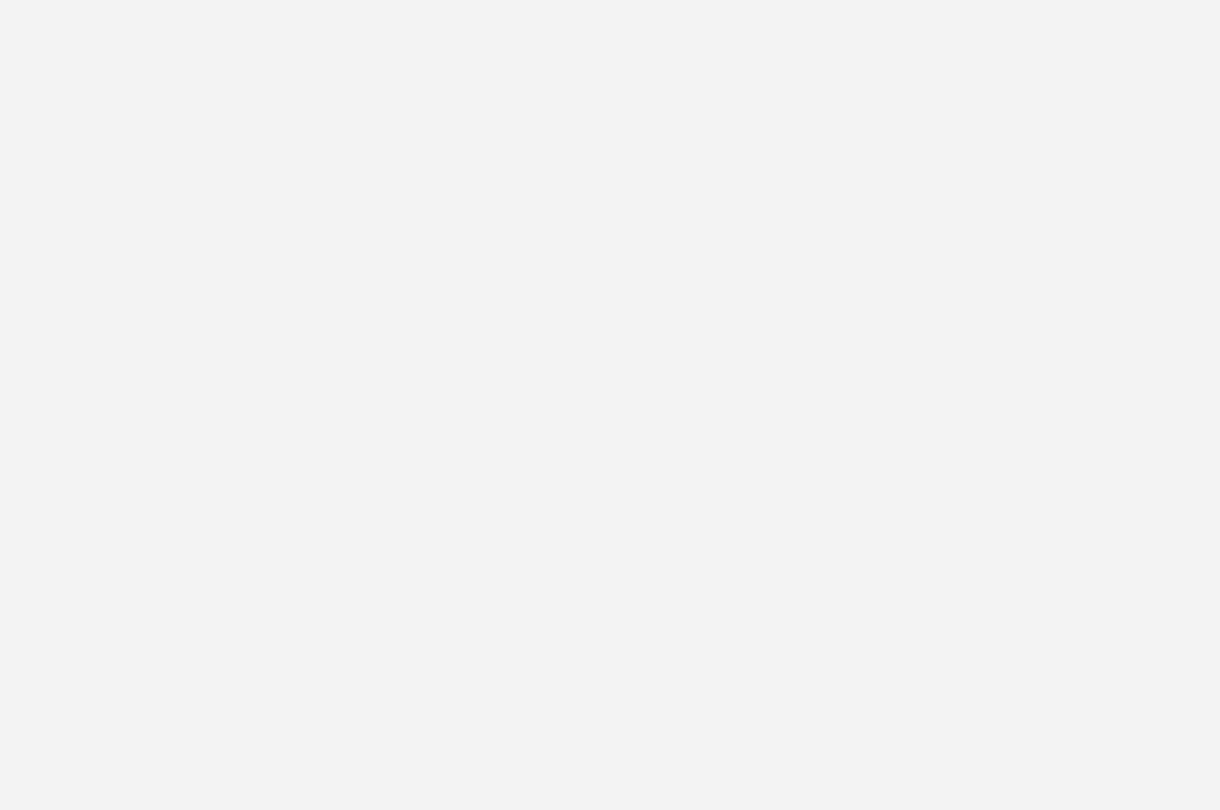
select select "false"
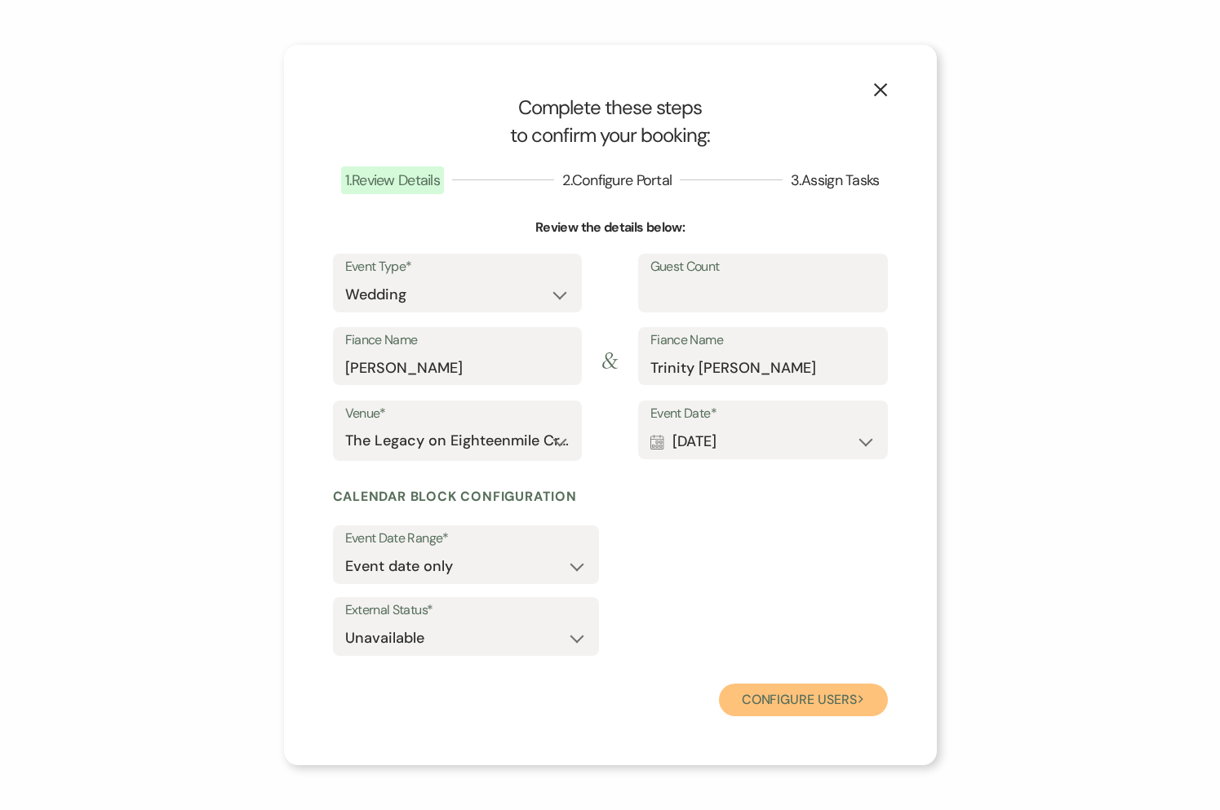
click at [763, 706] on button "Configure users Next" at bounding box center [803, 700] width 169 height 33
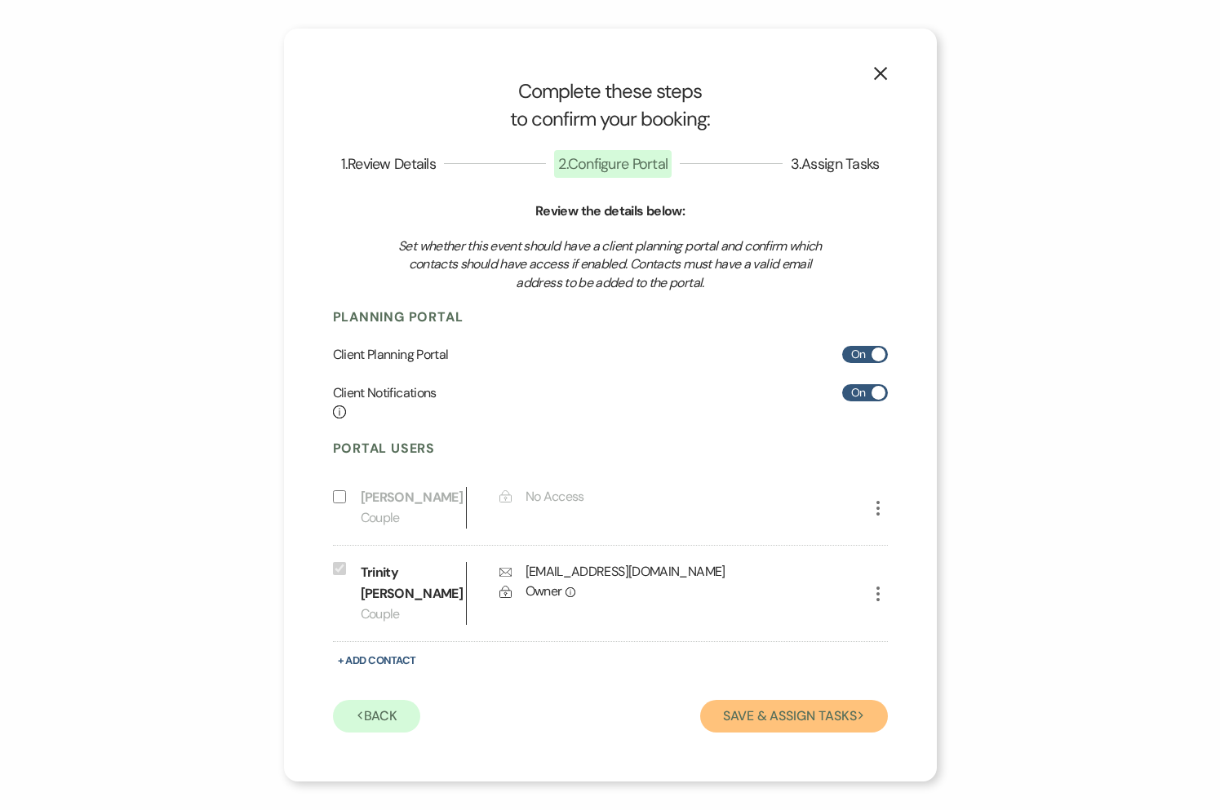
click at [752, 712] on button "Save & Assign Tasks Next" at bounding box center [793, 716] width 187 height 33
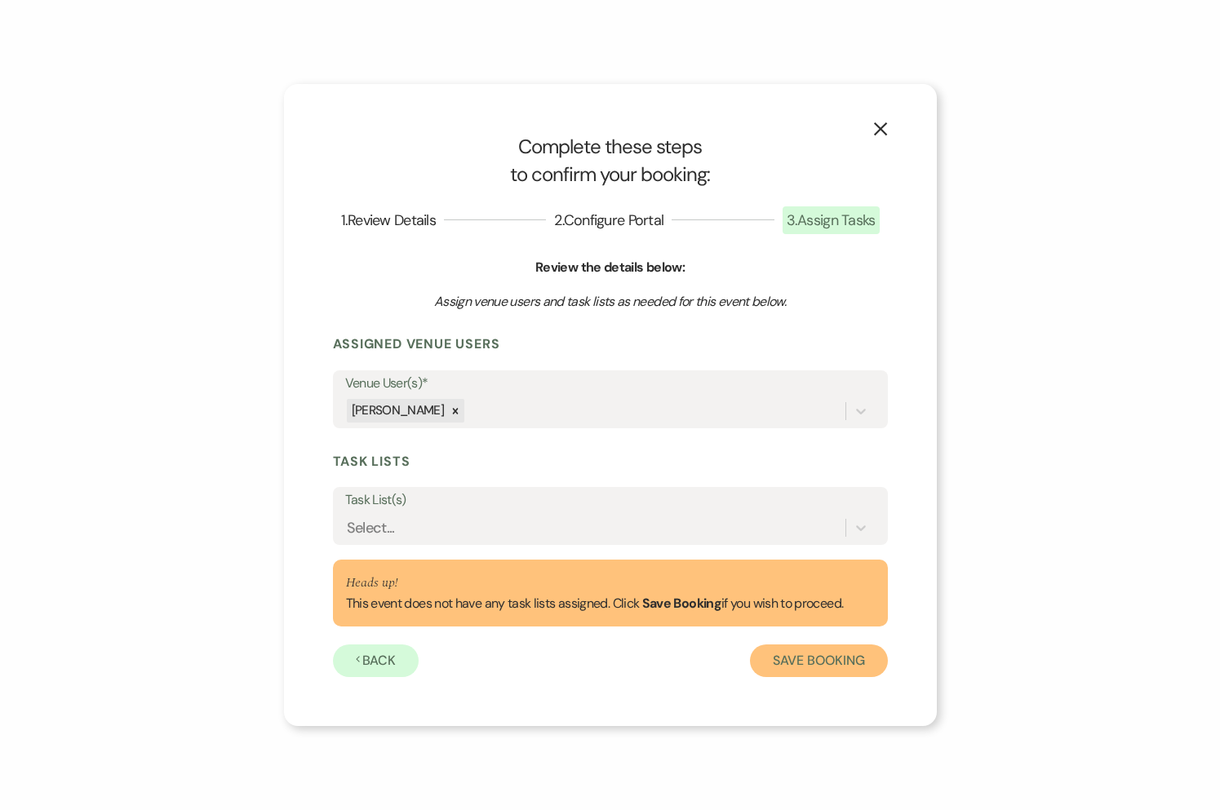
click at [799, 666] on button "Save Booking" at bounding box center [818, 661] width 137 height 33
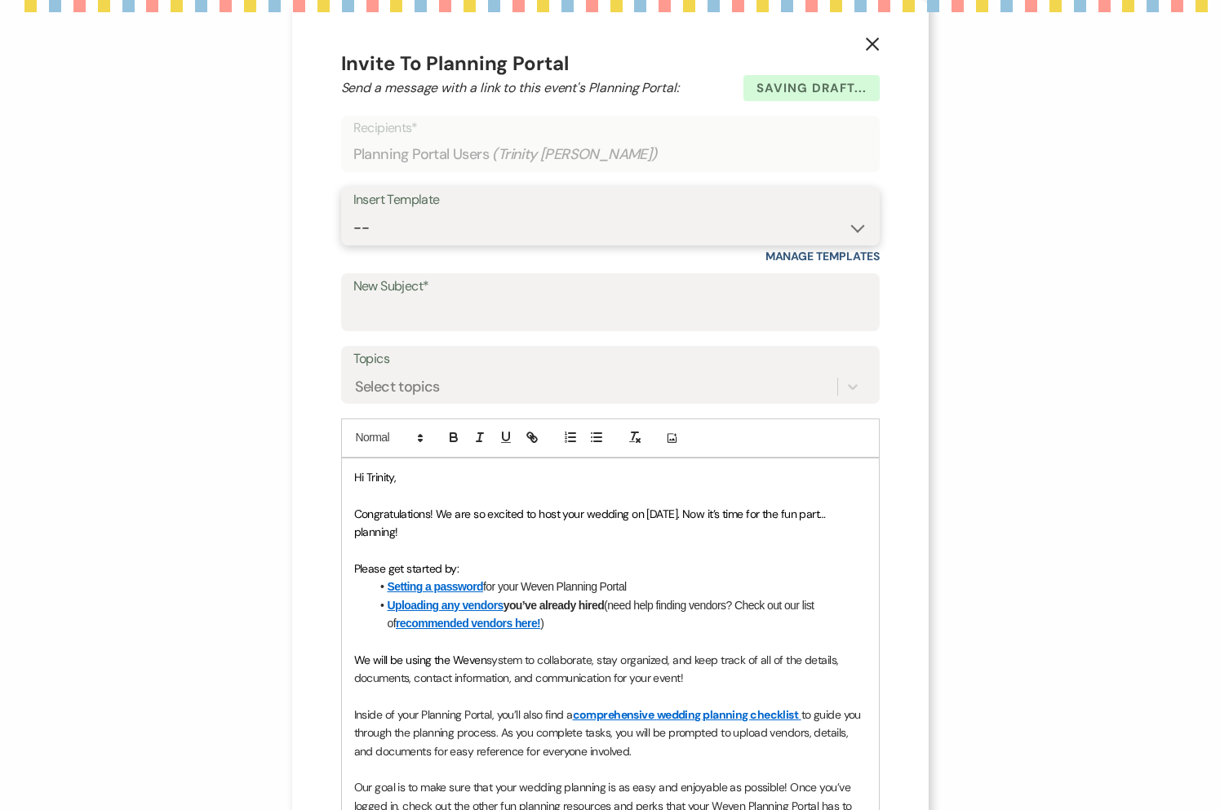
click at [449, 225] on select "-- Inquiry Follow Up- Just checking in :) Tour Date/Time Confirmation Proposal …" at bounding box center [610, 228] width 514 height 32
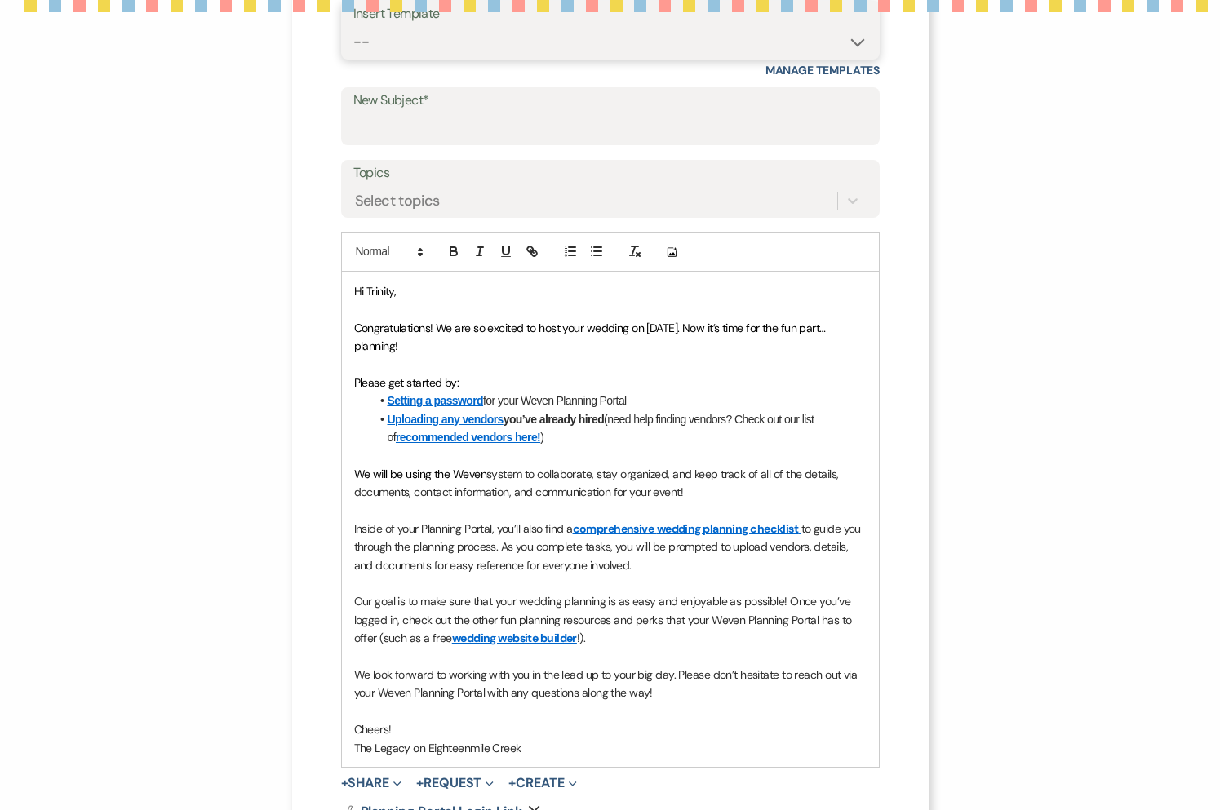
scroll to position [198, 0]
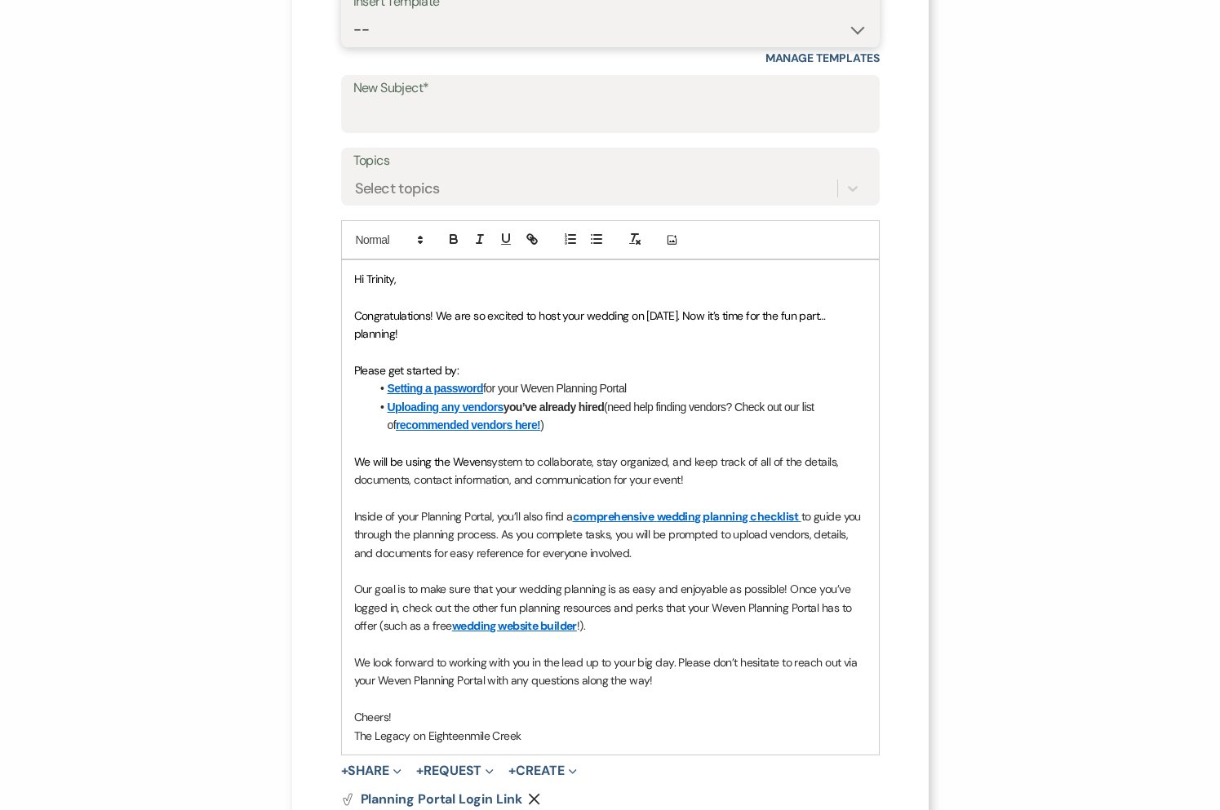
select select "737"
click at [353, 14] on select "-- Inquiry Follow Up- Just checking in :) Tour Date/Time Confirmation Proposal …" at bounding box center [610, 30] width 514 height 32
type input "YOUR VENUE IS OFFICIALLY BOOKED!"
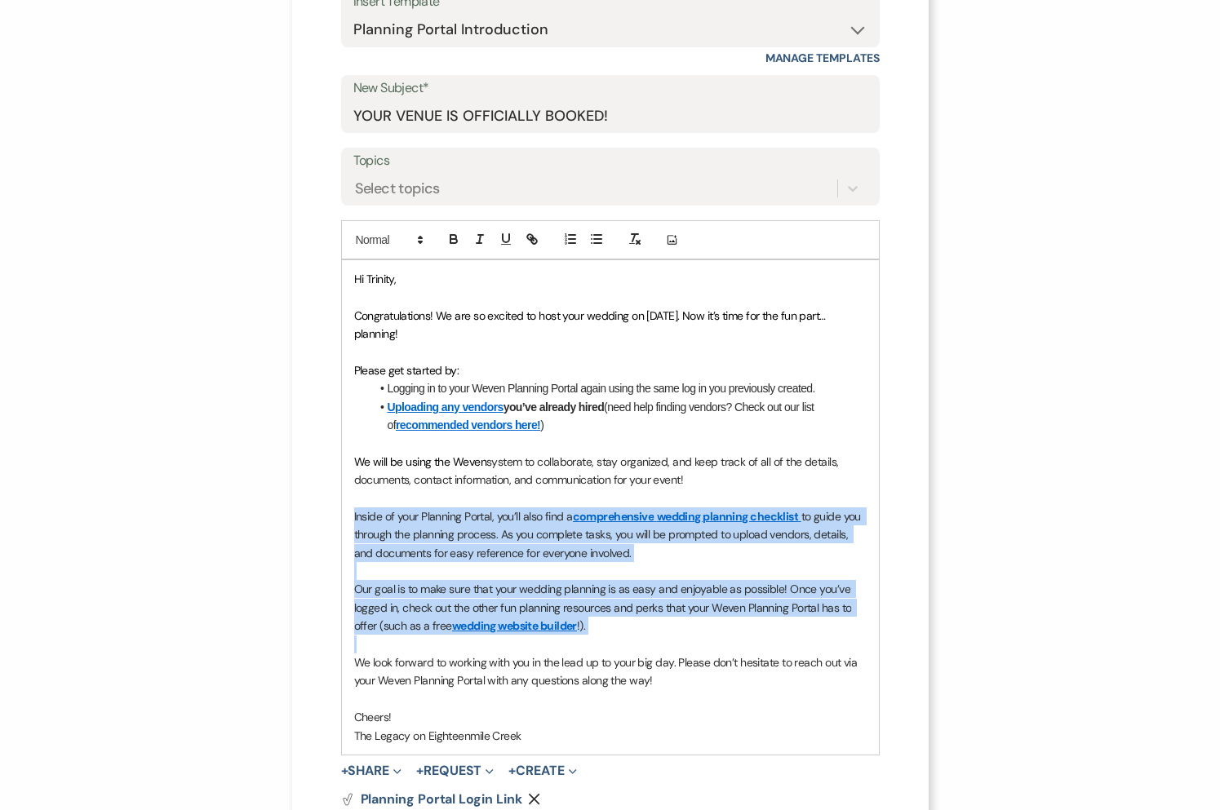
drag, startPoint x: 588, startPoint y: 637, endPoint x: 348, endPoint y: 508, distance: 272.0
click at [348, 508] on div "Hi Trinity, Congratulations! We are so excited to host your wedding on [DATE]. …" at bounding box center [610, 507] width 537 height 495
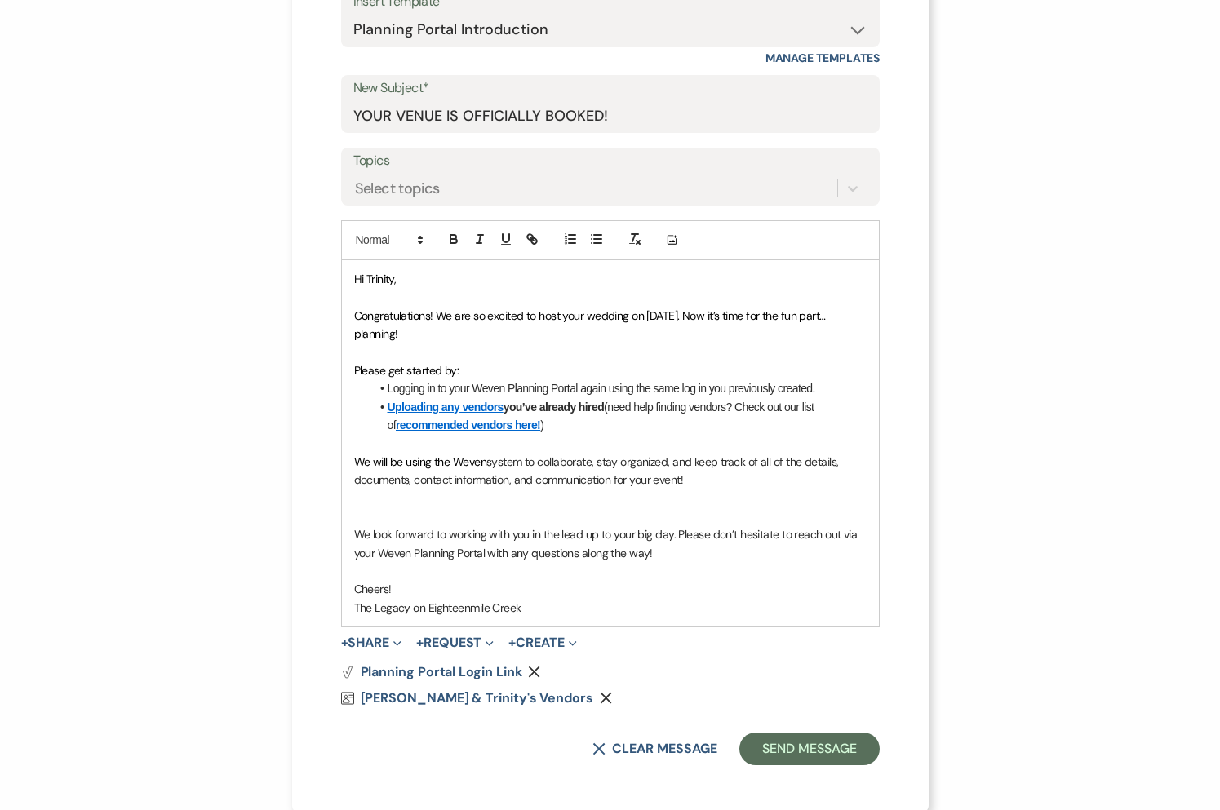
scroll to position [184, 0]
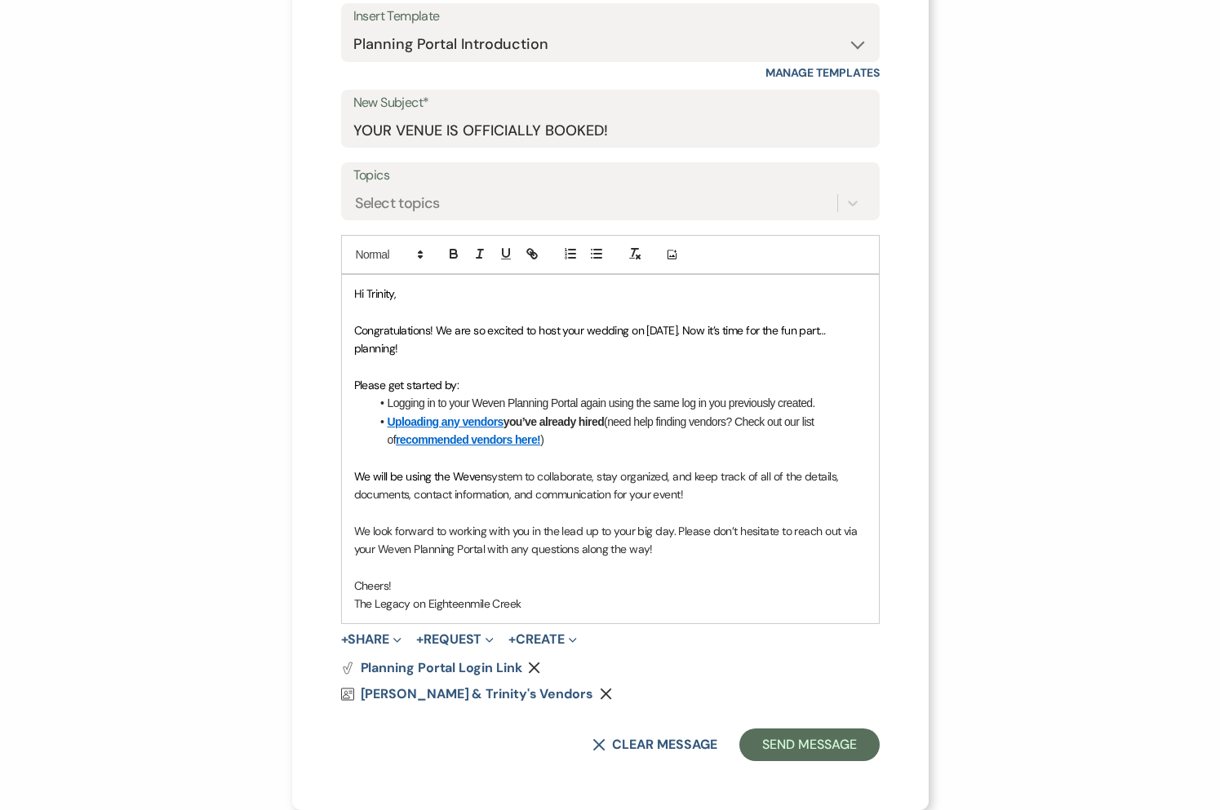
click at [682, 493] on span "system to collaborate, stay organized, and keep track of all of the details, do…" at bounding box center [597, 485] width 487 height 33
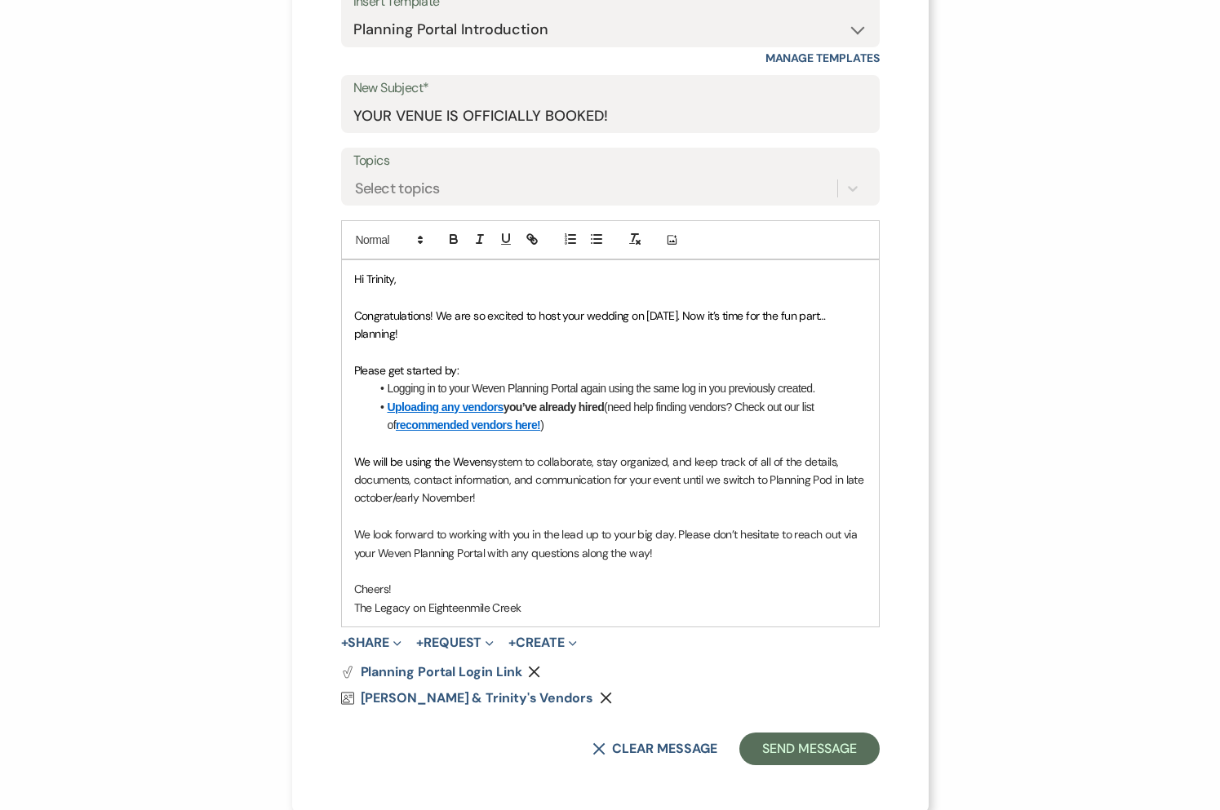
click at [356, 496] on span "system to collaborate, stay organized, and keep track of all of the details, do…" at bounding box center [610, 480] width 512 height 51
drag, startPoint x: 851, startPoint y: 739, endPoint x: 841, endPoint y: 762, distance: 25.6
click at [851, 739] on button "Send Message" at bounding box center [809, 749] width 140 height 33
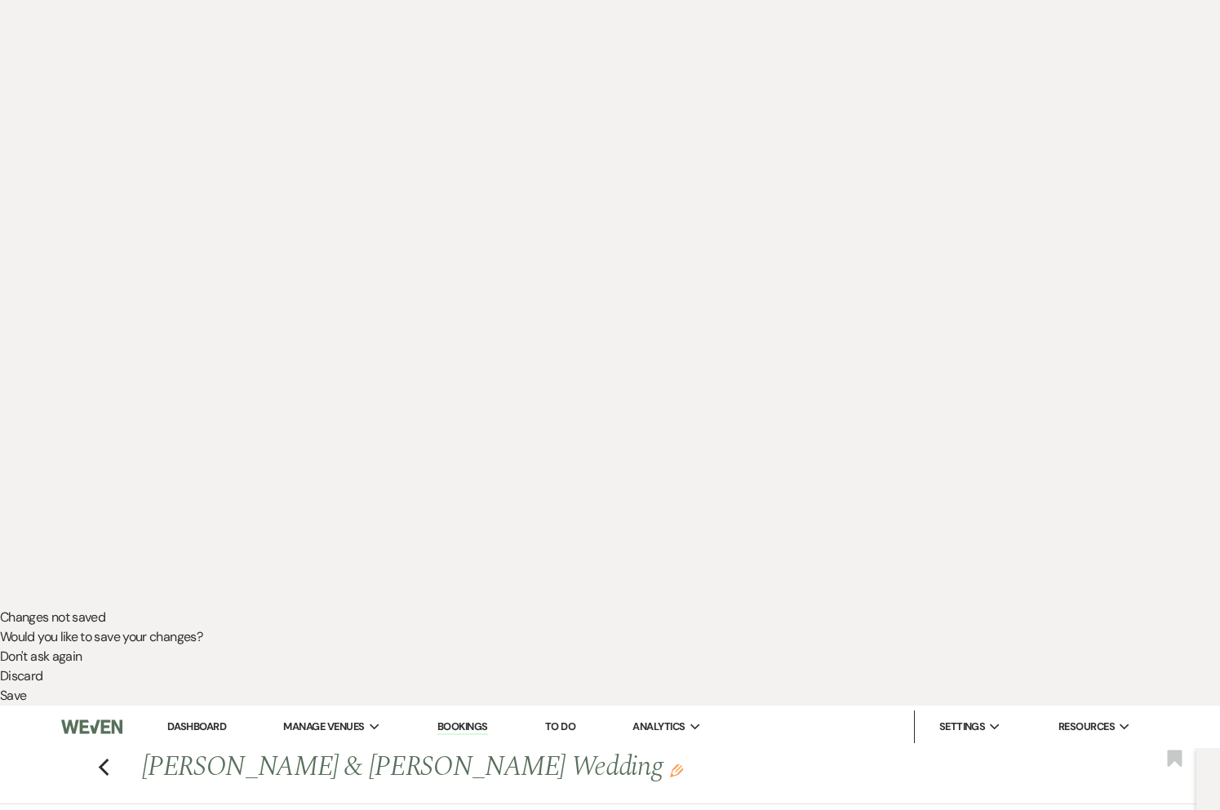
scroll to position [208, 0]
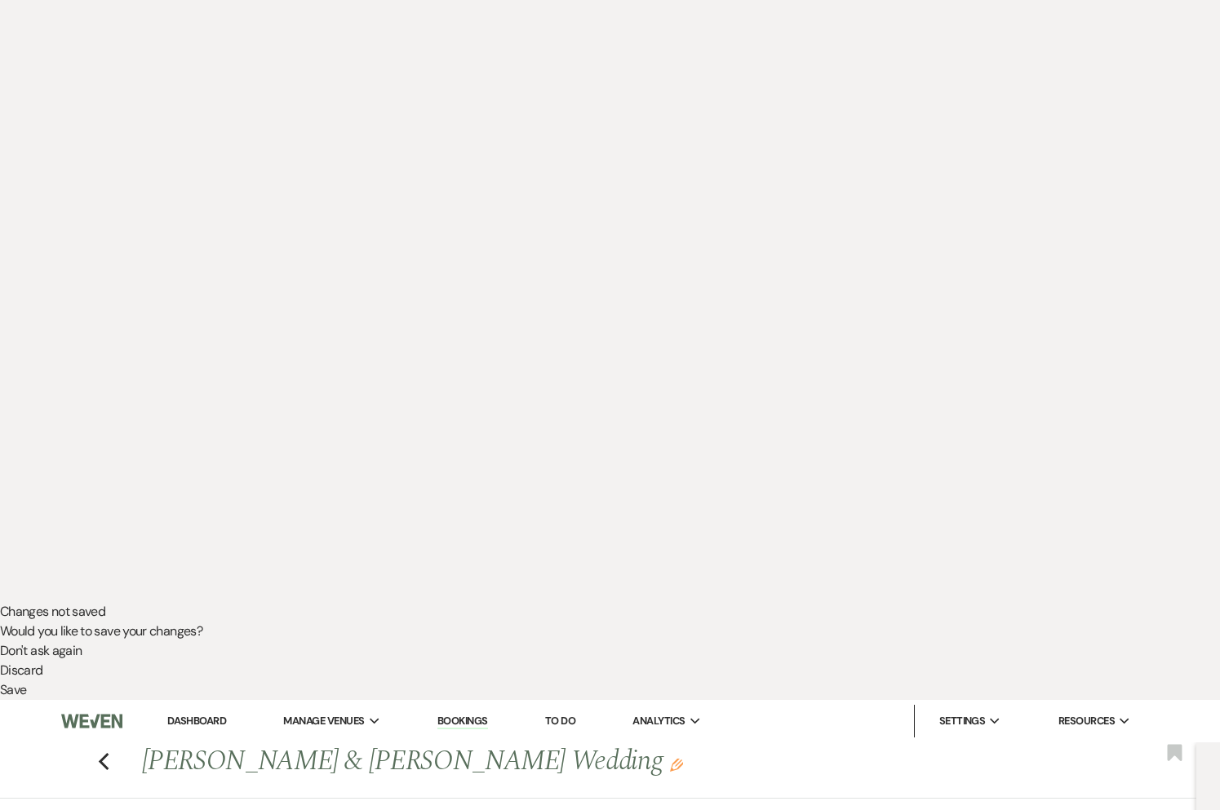
select select "1131"
type input "Join our exclusive group!"
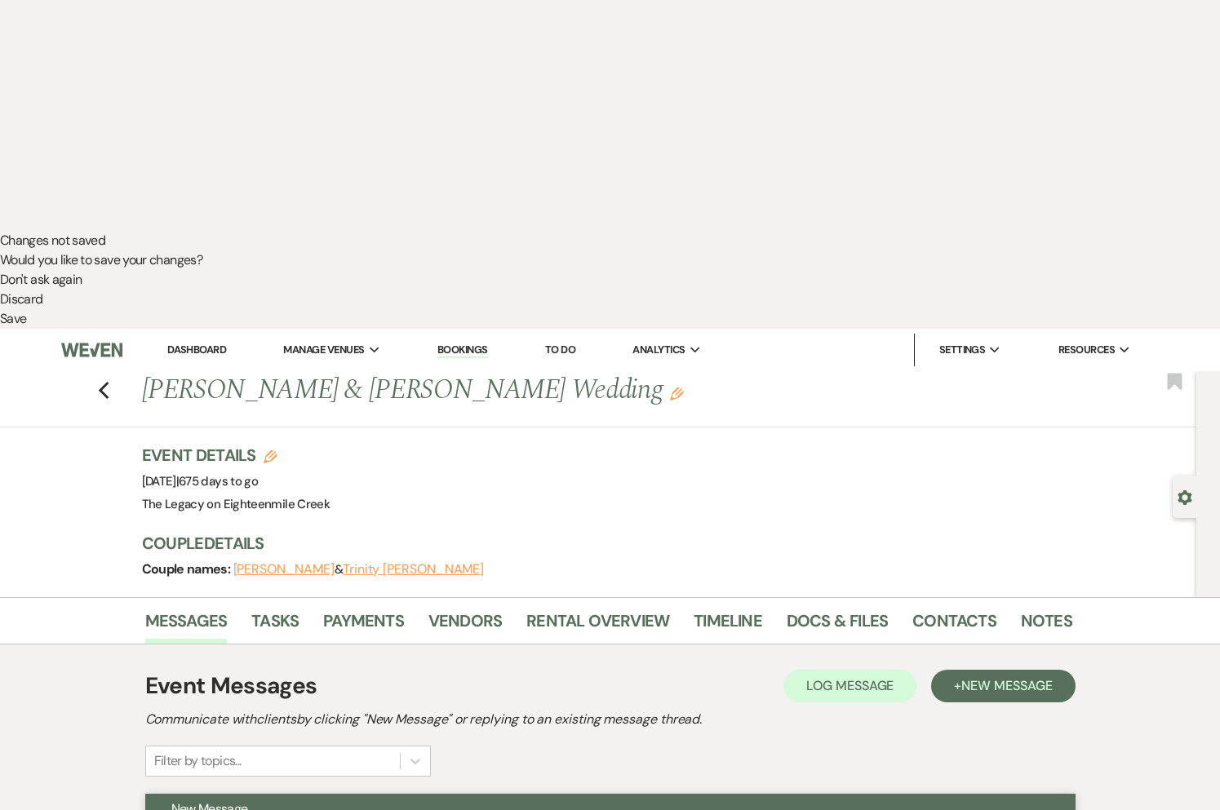
scroll to position [627, 0]
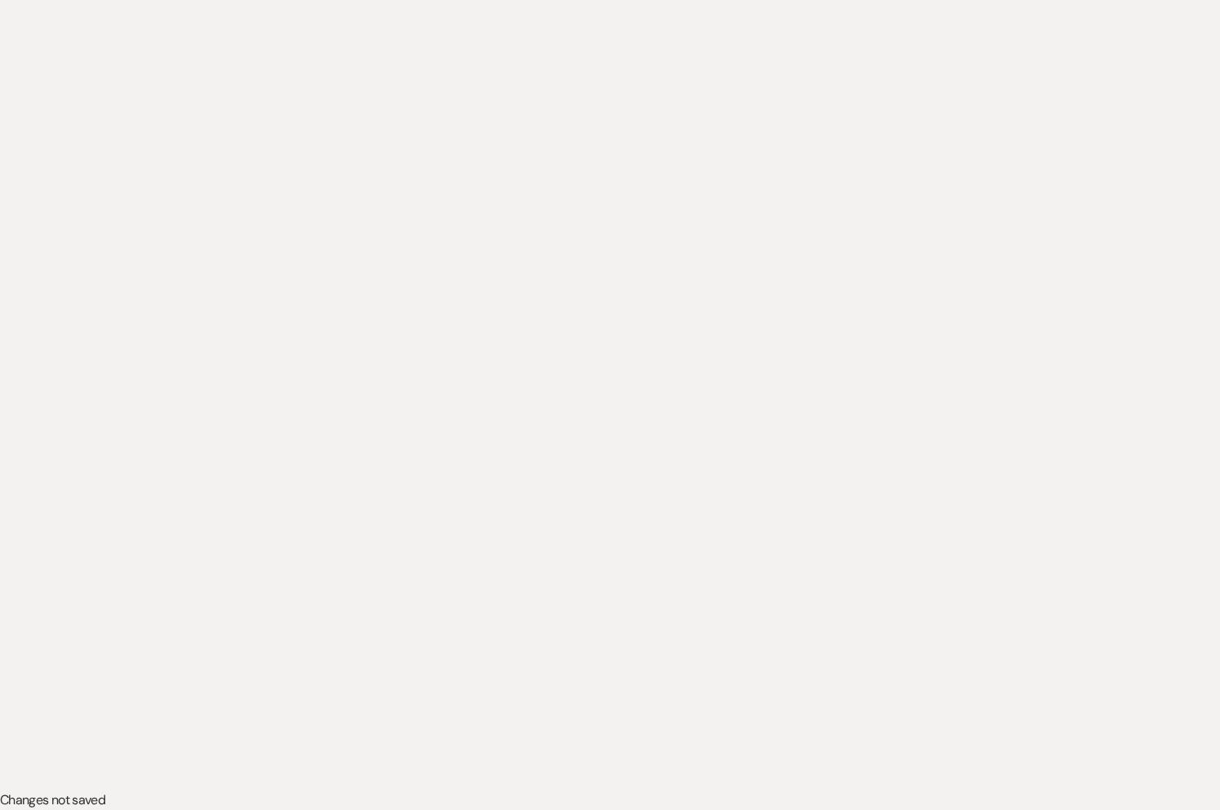
scroll to position [0, 0]
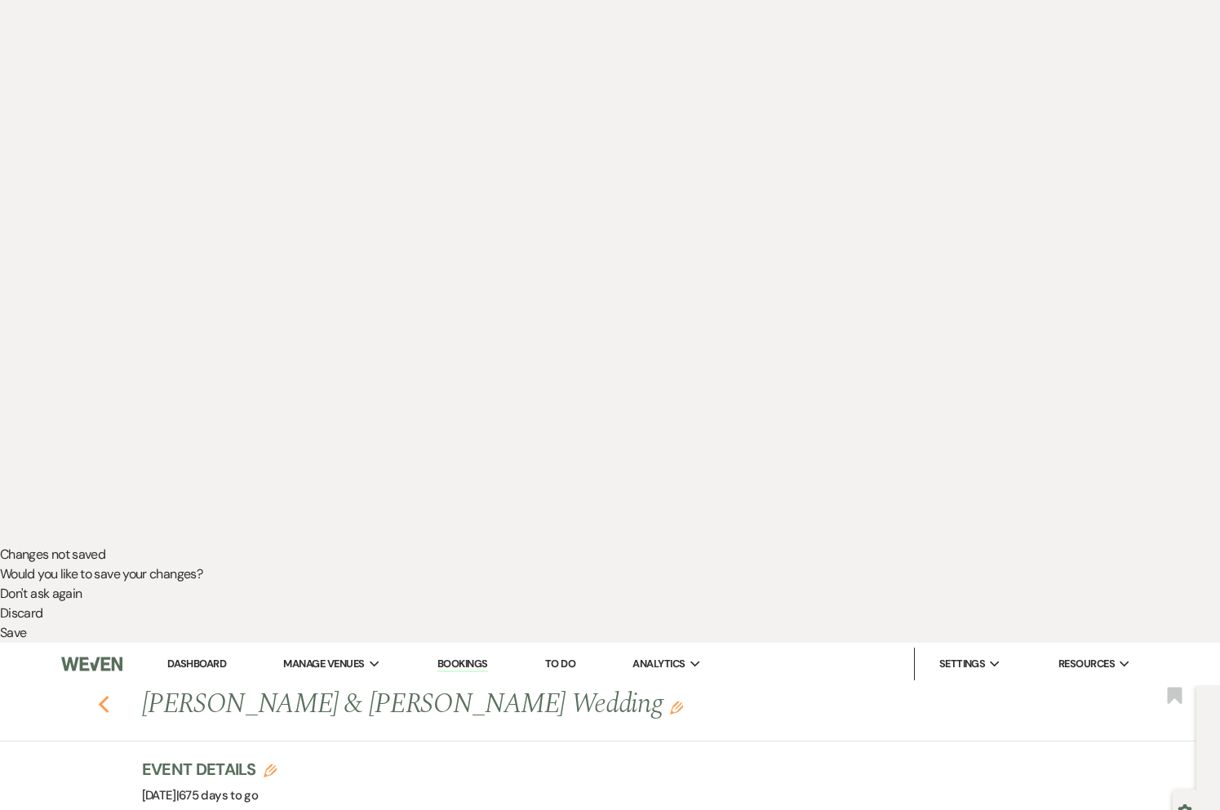
select select "6"
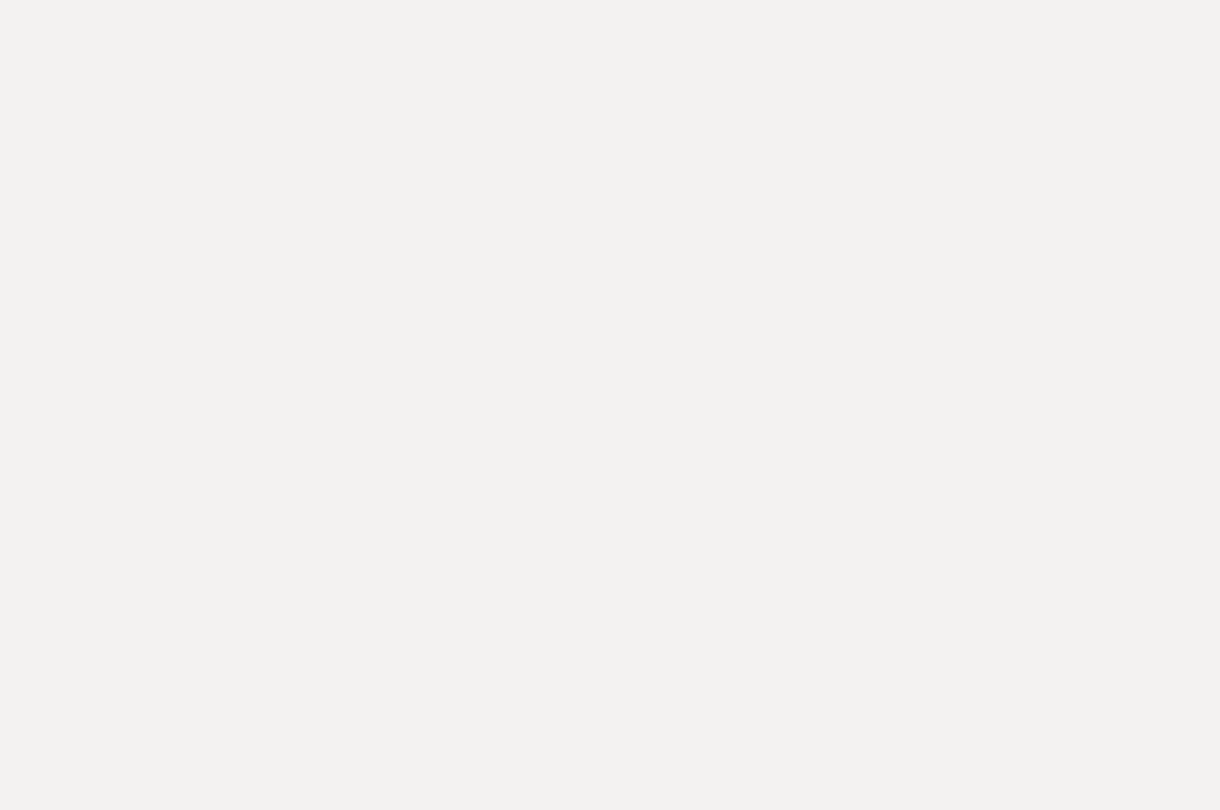
select select "6"
select select "5"
select select "22"
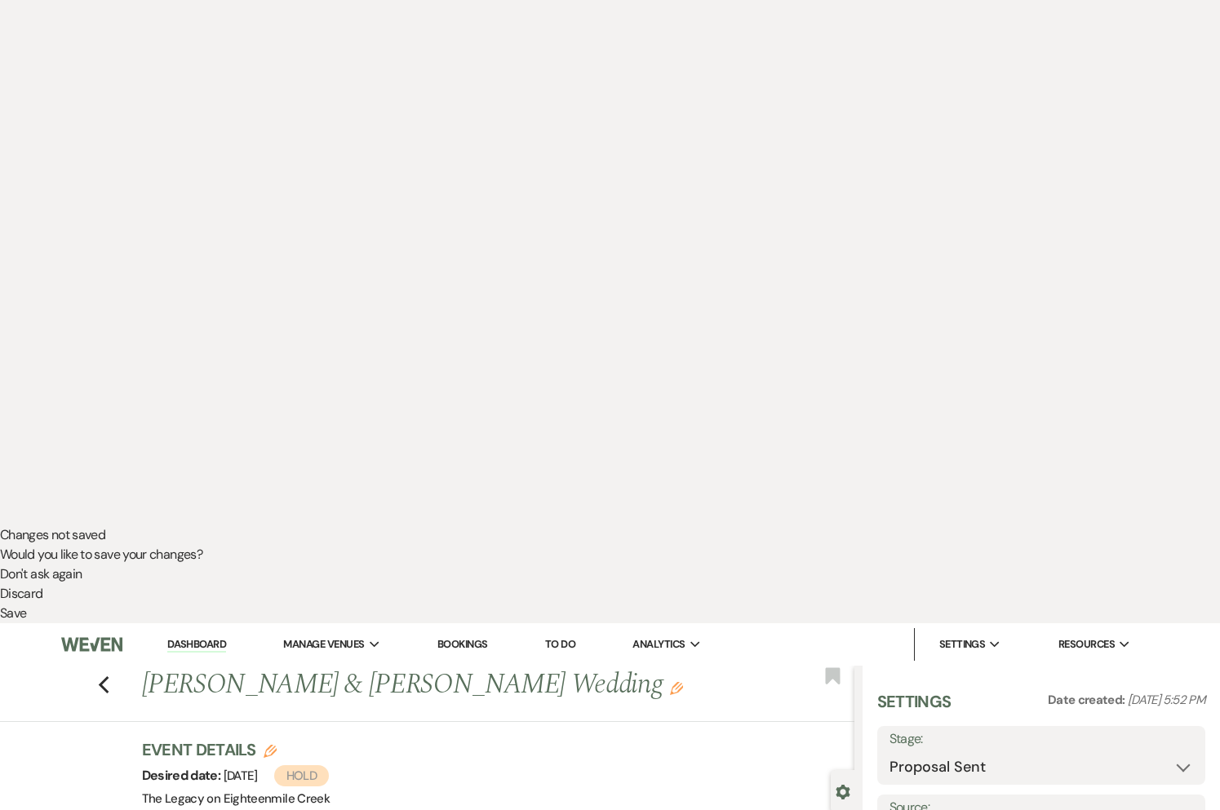
scroll to position [343, 0]
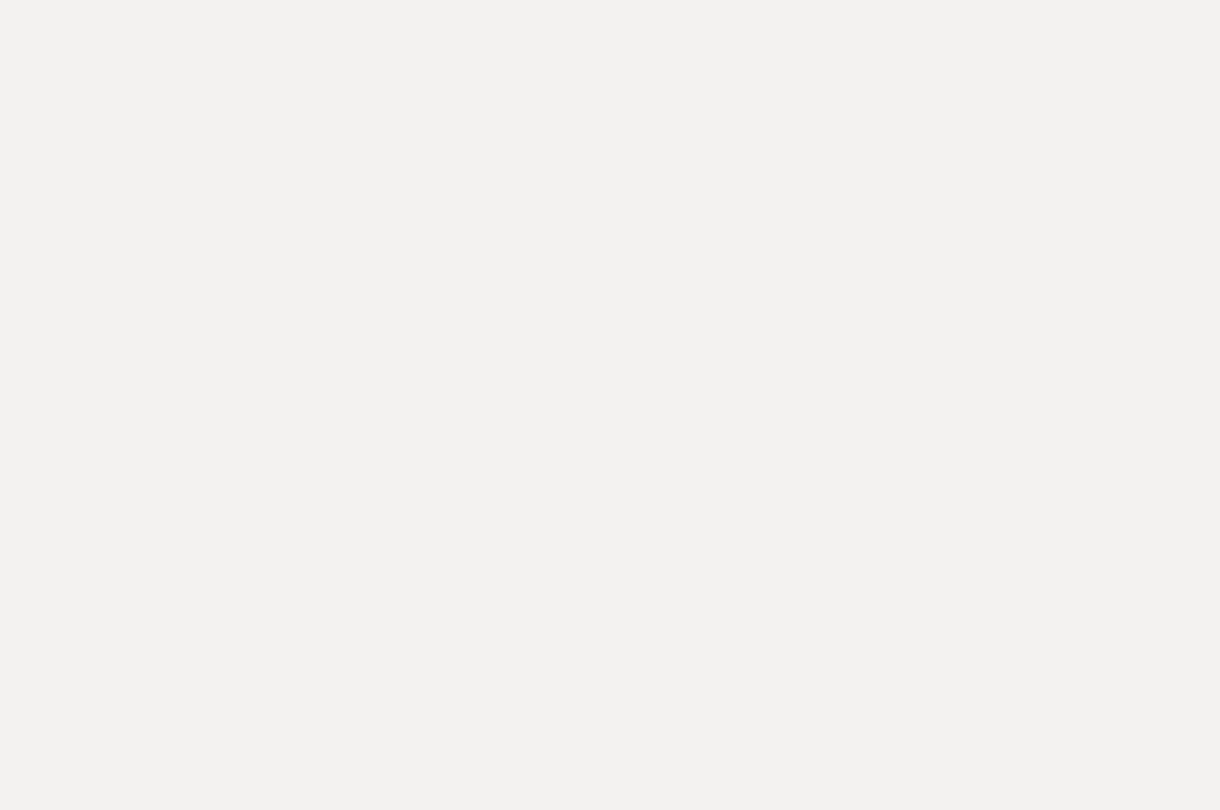
select select "6"
select select "5"
select select "22"
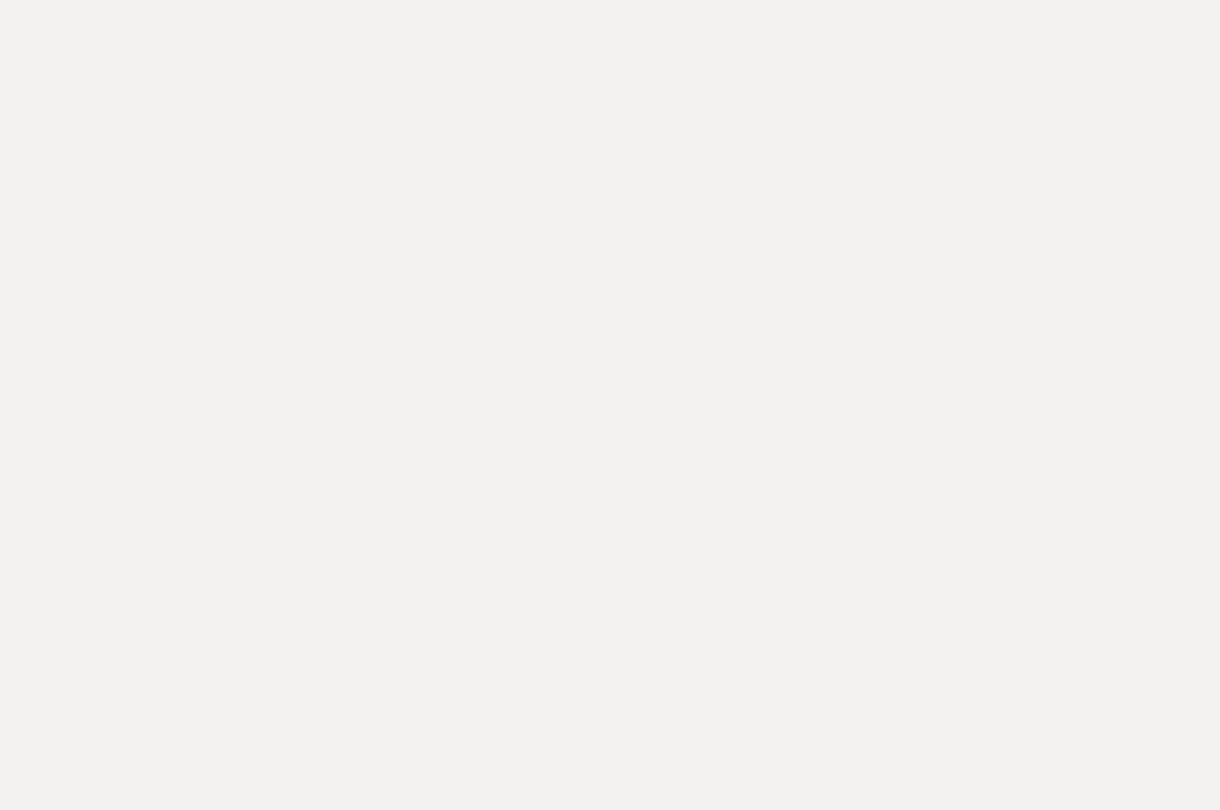
drag, startPoint x: 179, startPoint y: 459, endPoint x: 185, endPoint y: 445, distance: 15.3
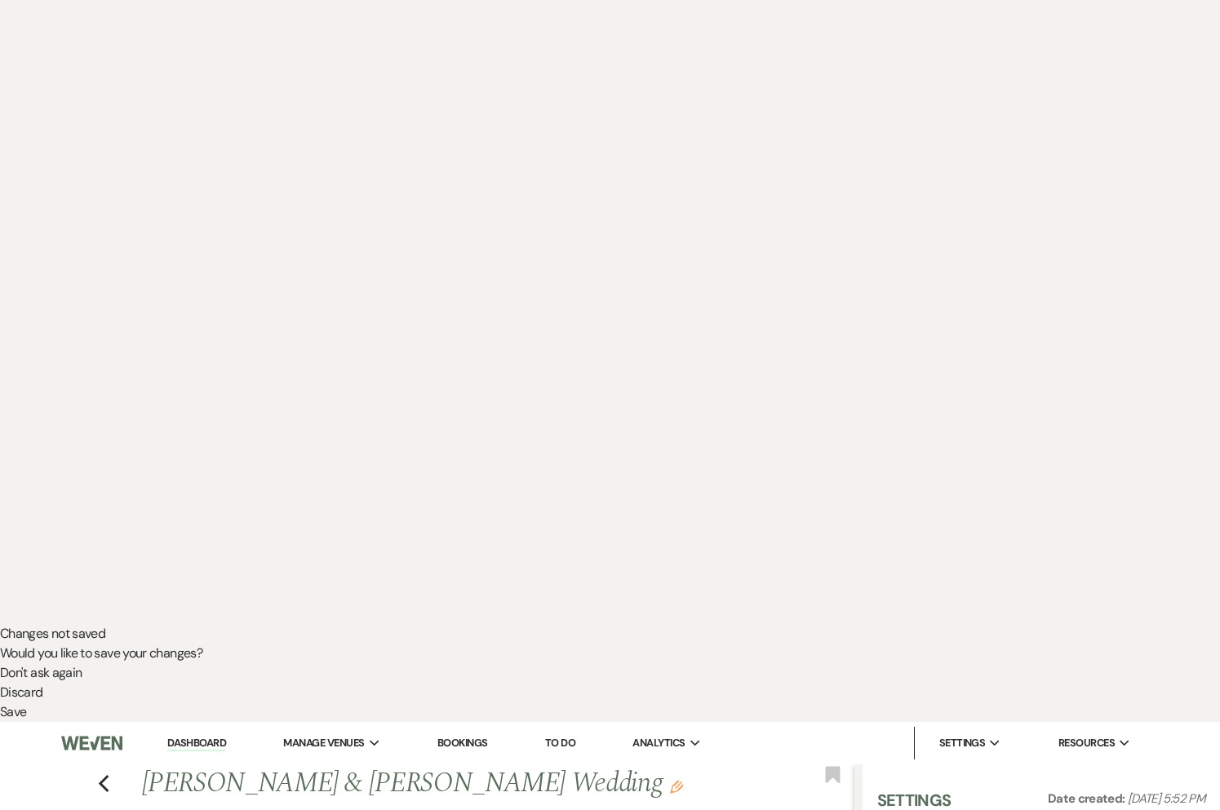
scroll to position [288, 0]
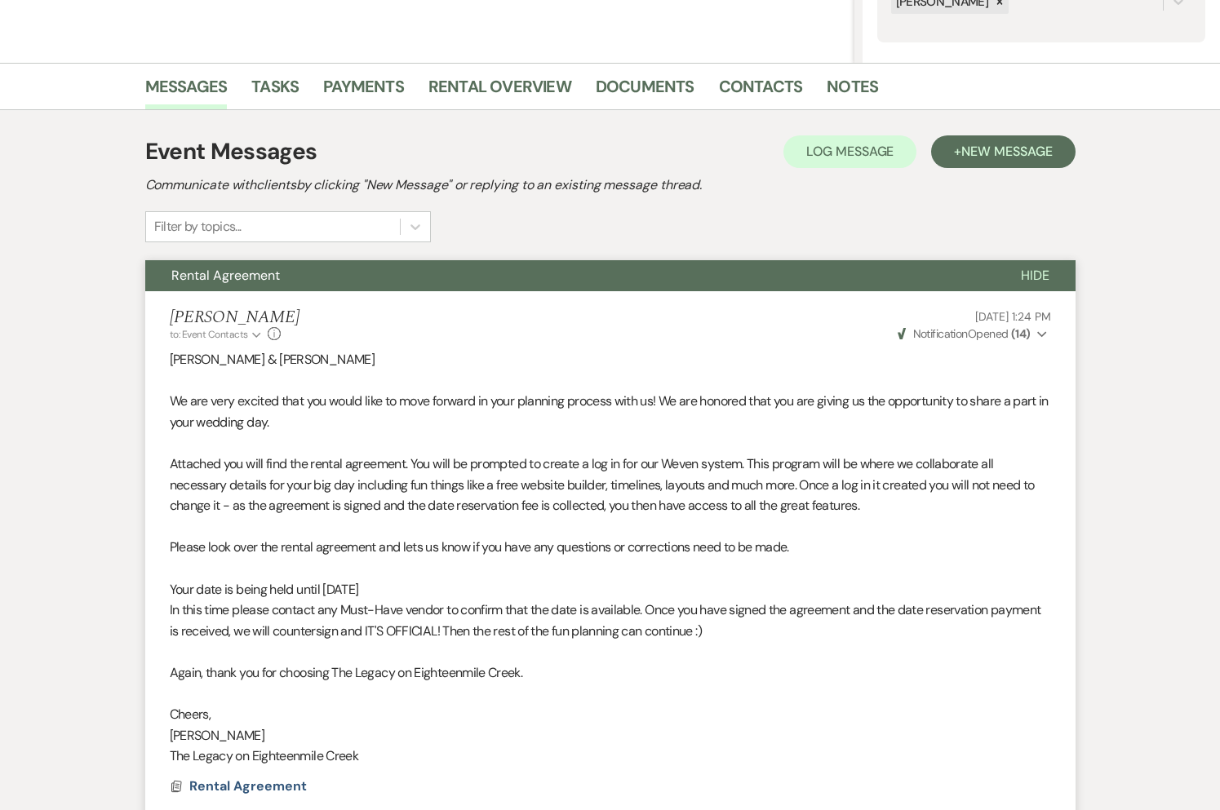
scroll to position [1257, 0]
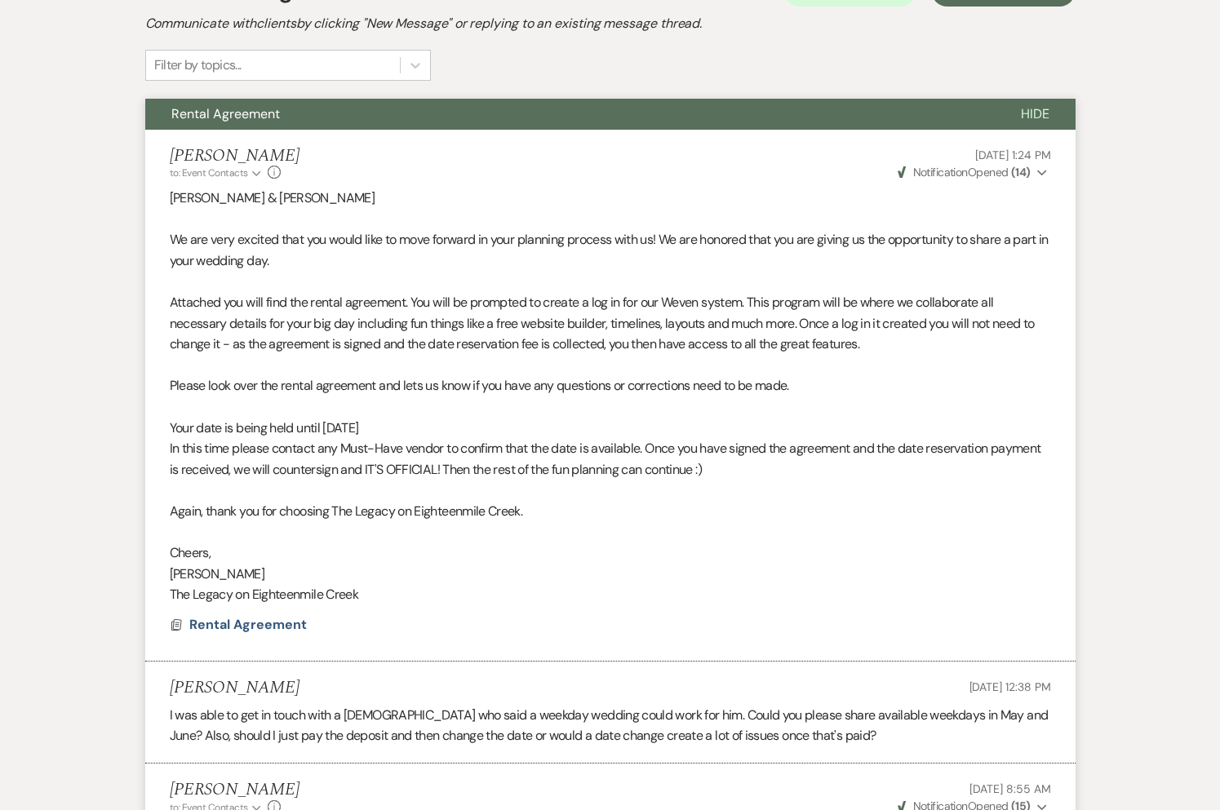
scroll to position [1424, 0]
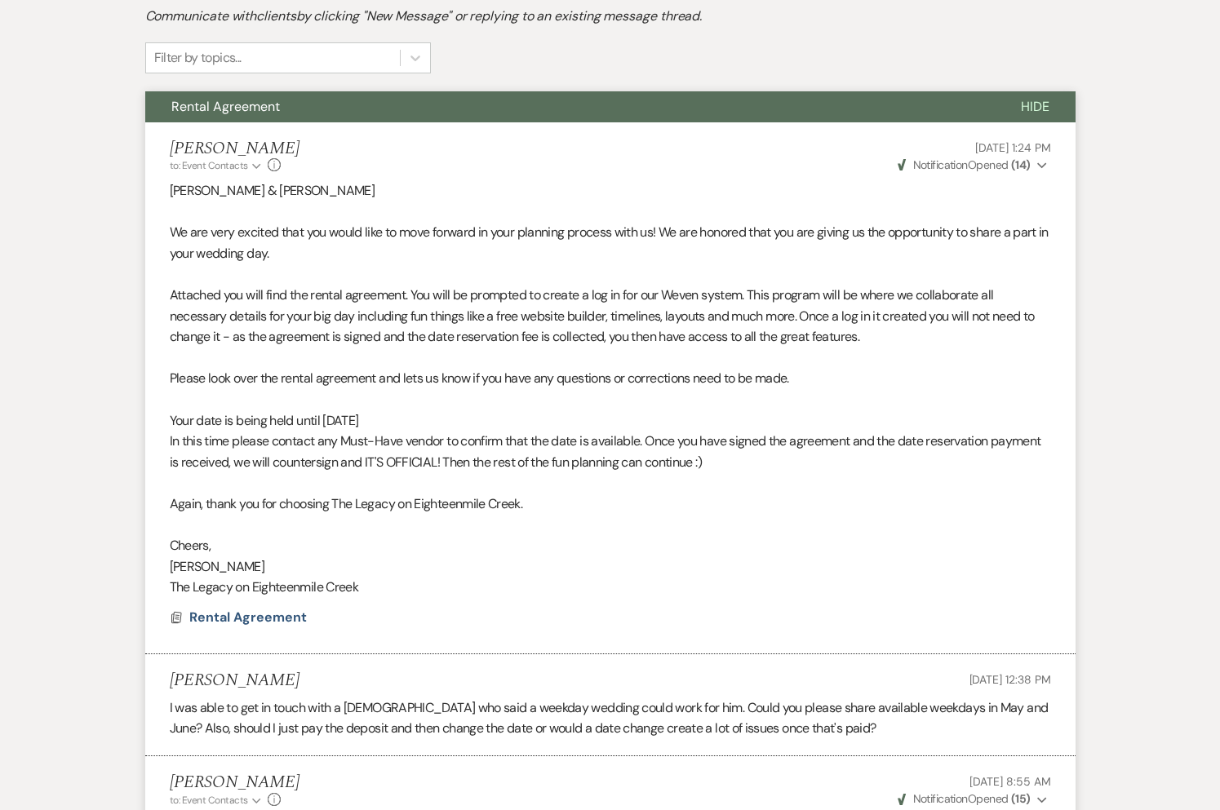
drag, startPoint x: 225, startPoint y: 533, endPoint x: 244, endPoint y: 535, distance: 18.9
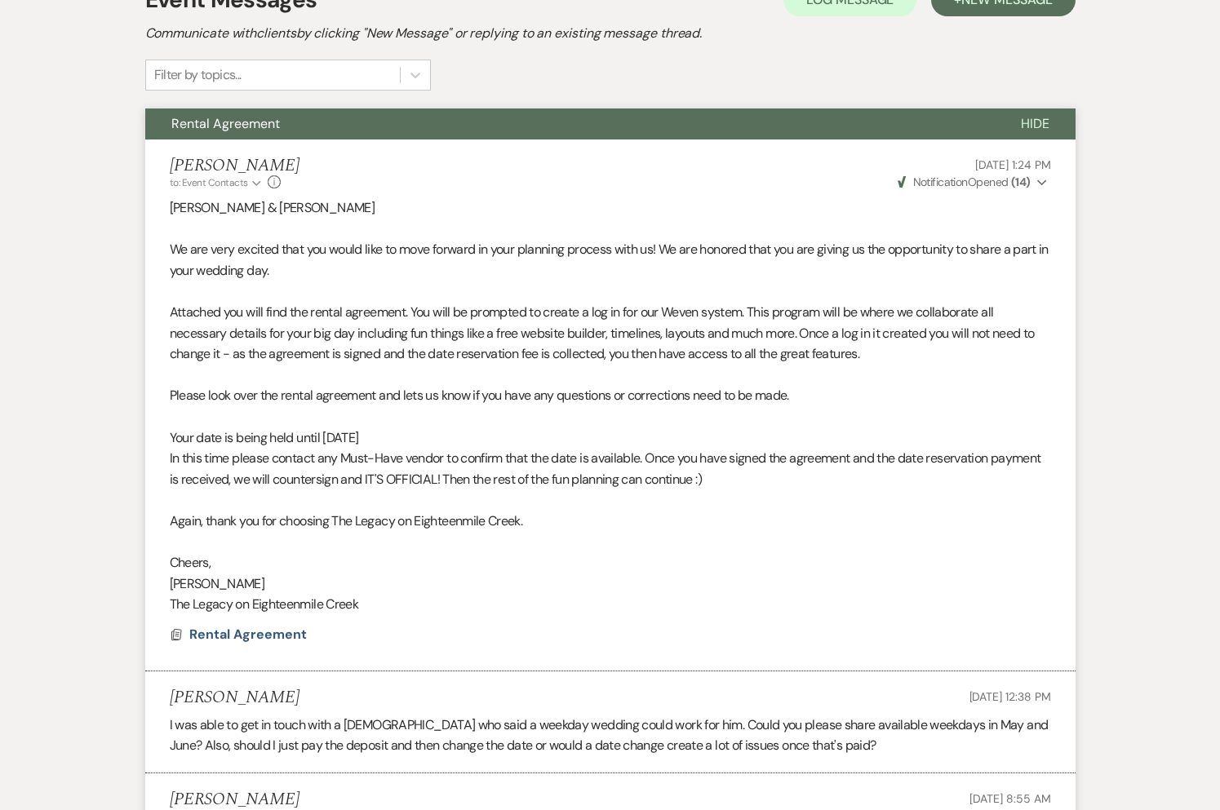
scroll to position [1373, 0]
